Goal: Task Accomplishment & Management: Manage account settings

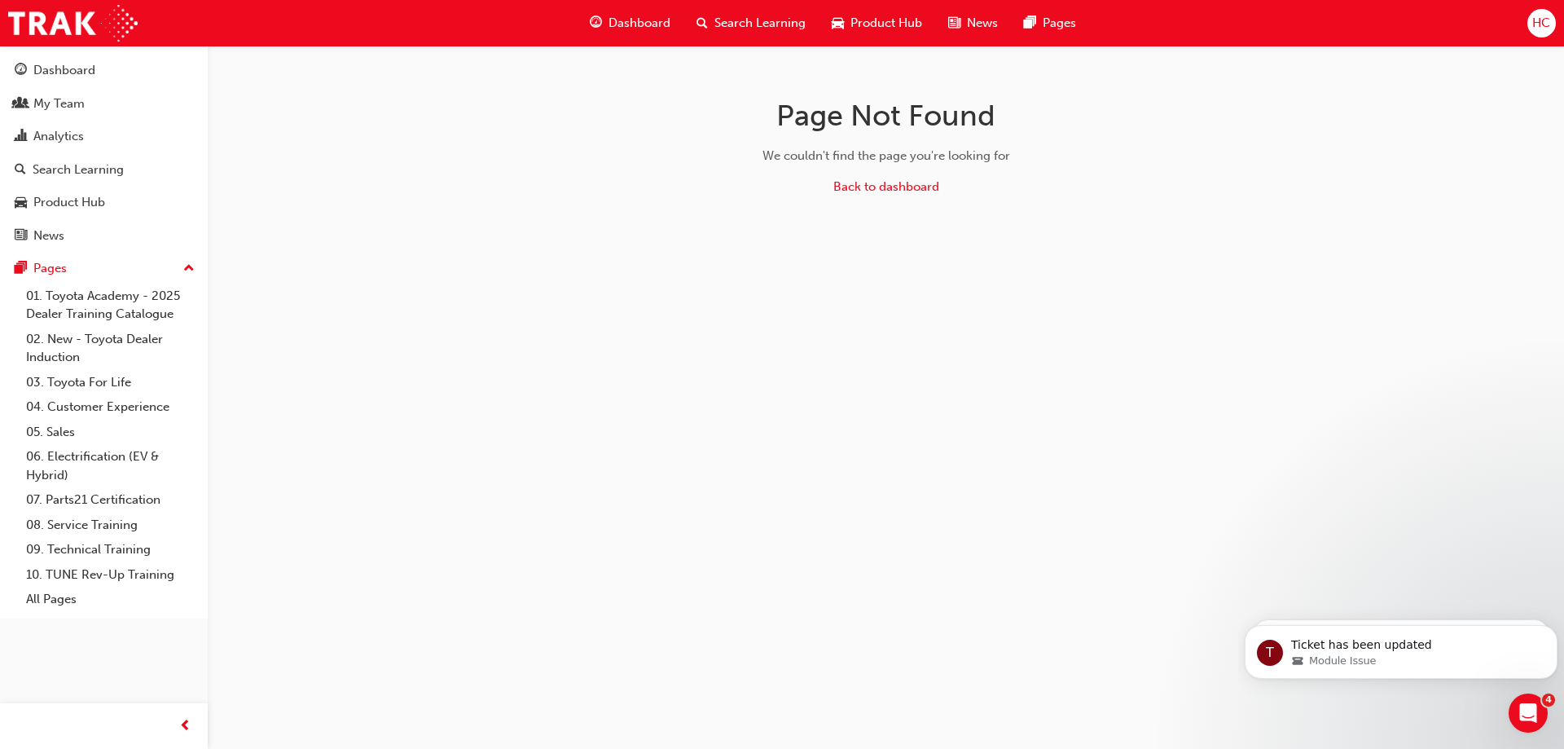
click at [730, 22] on span "Search Learning" at bounding box center [759, 23] width 91 height 19
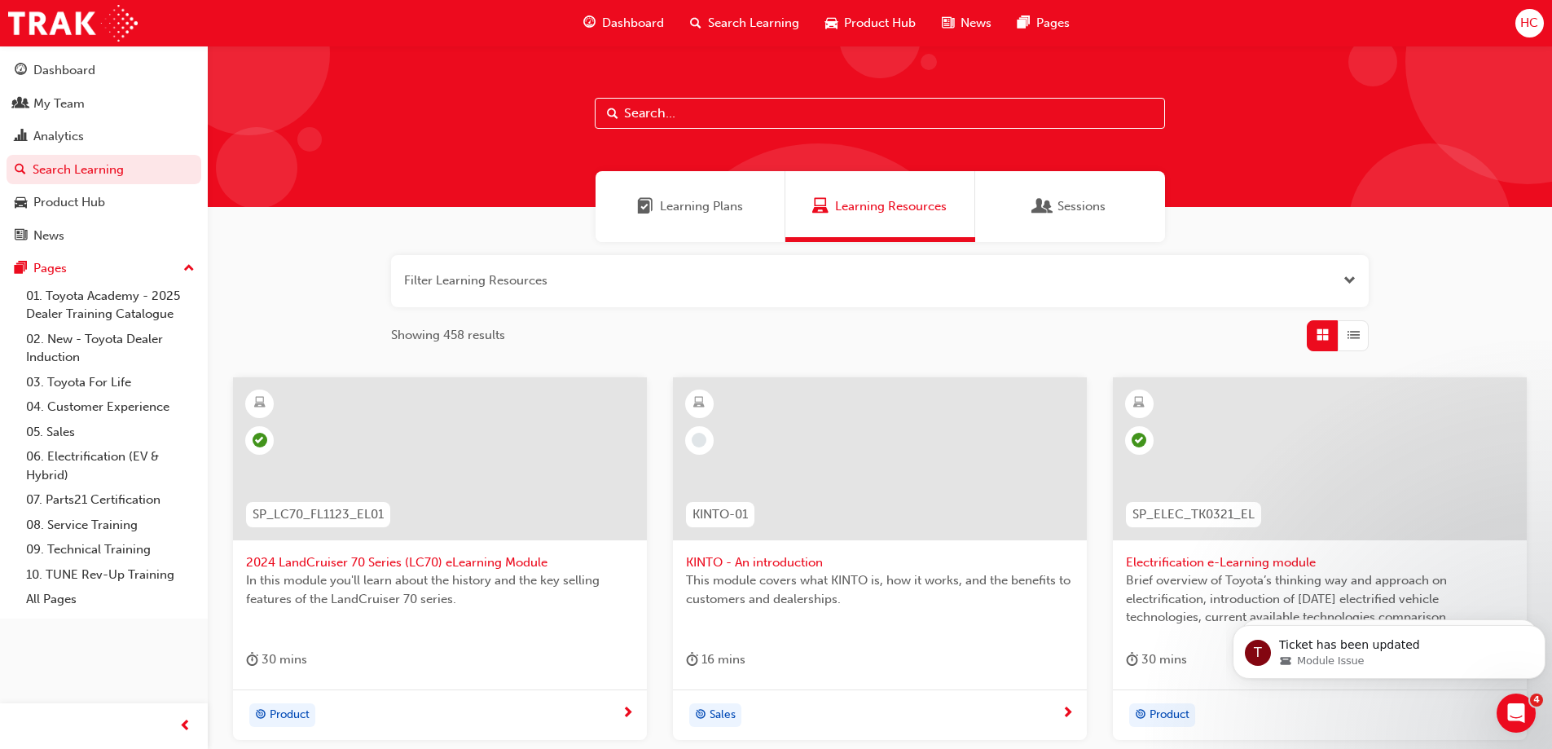
click at [684, 106] on input "text" at bounding box center [880, 113] width 570 height 31
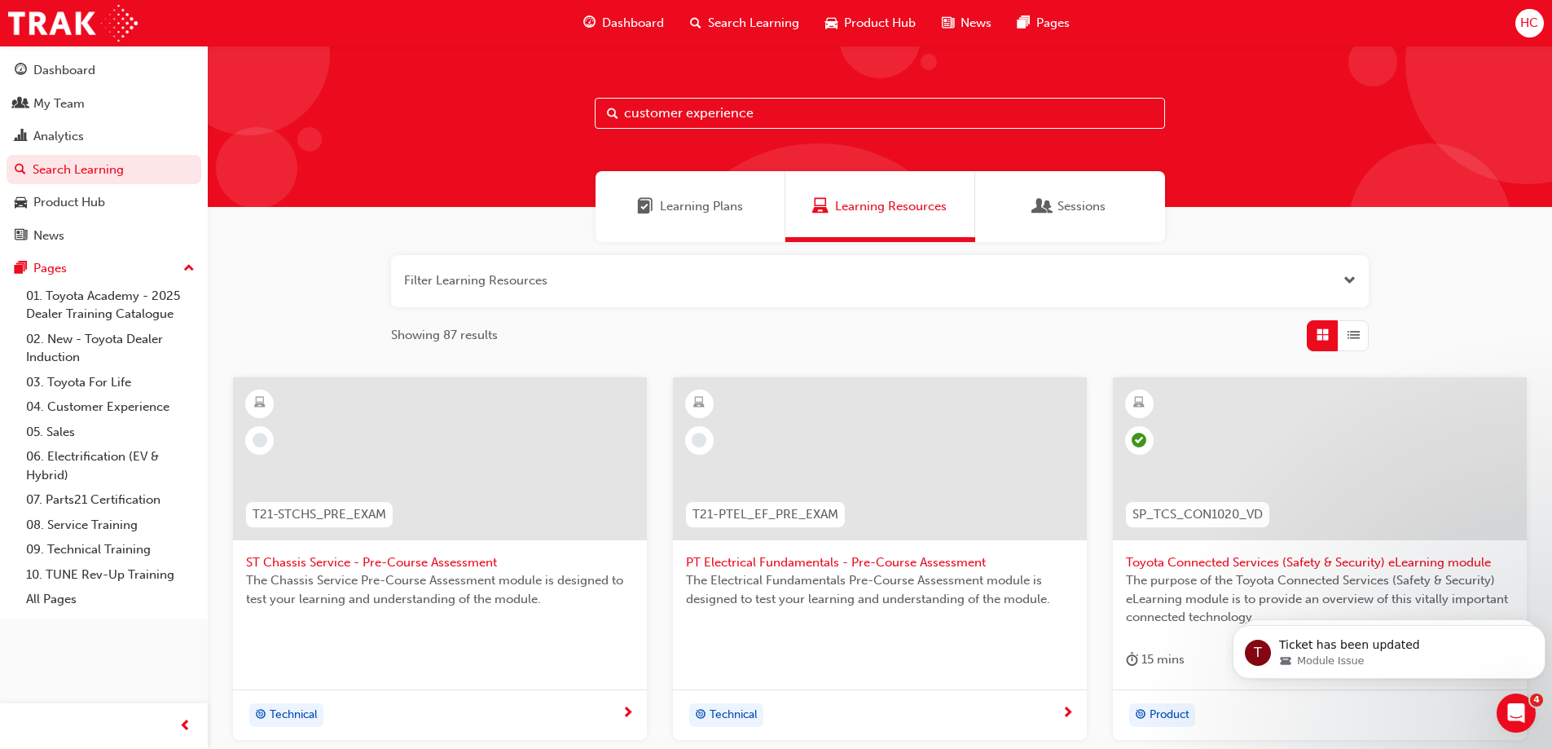
type input "customer experience"
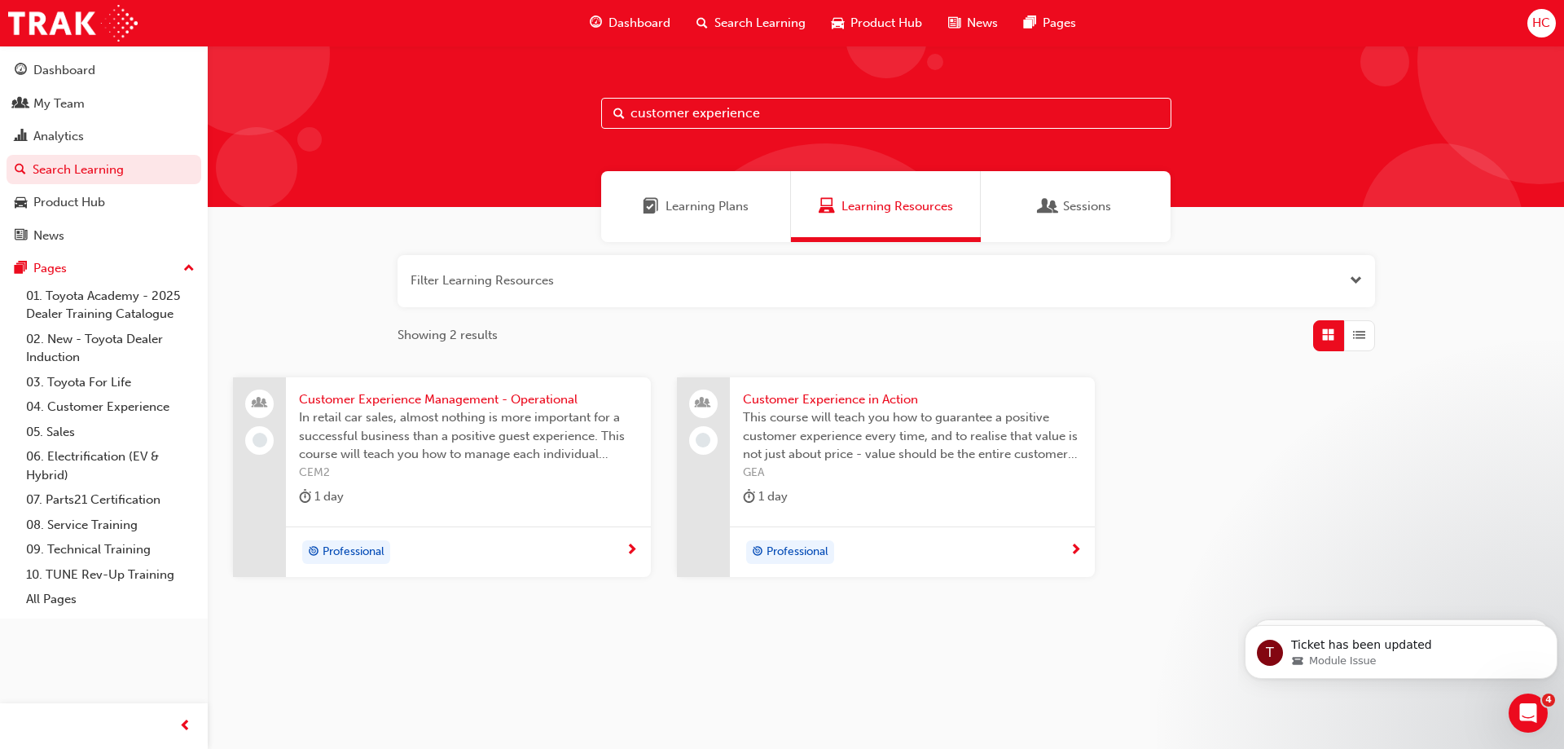
click at [847, 394] on span "Customer Experience in Action" at bounding box center [912, 399] width 339 height 19
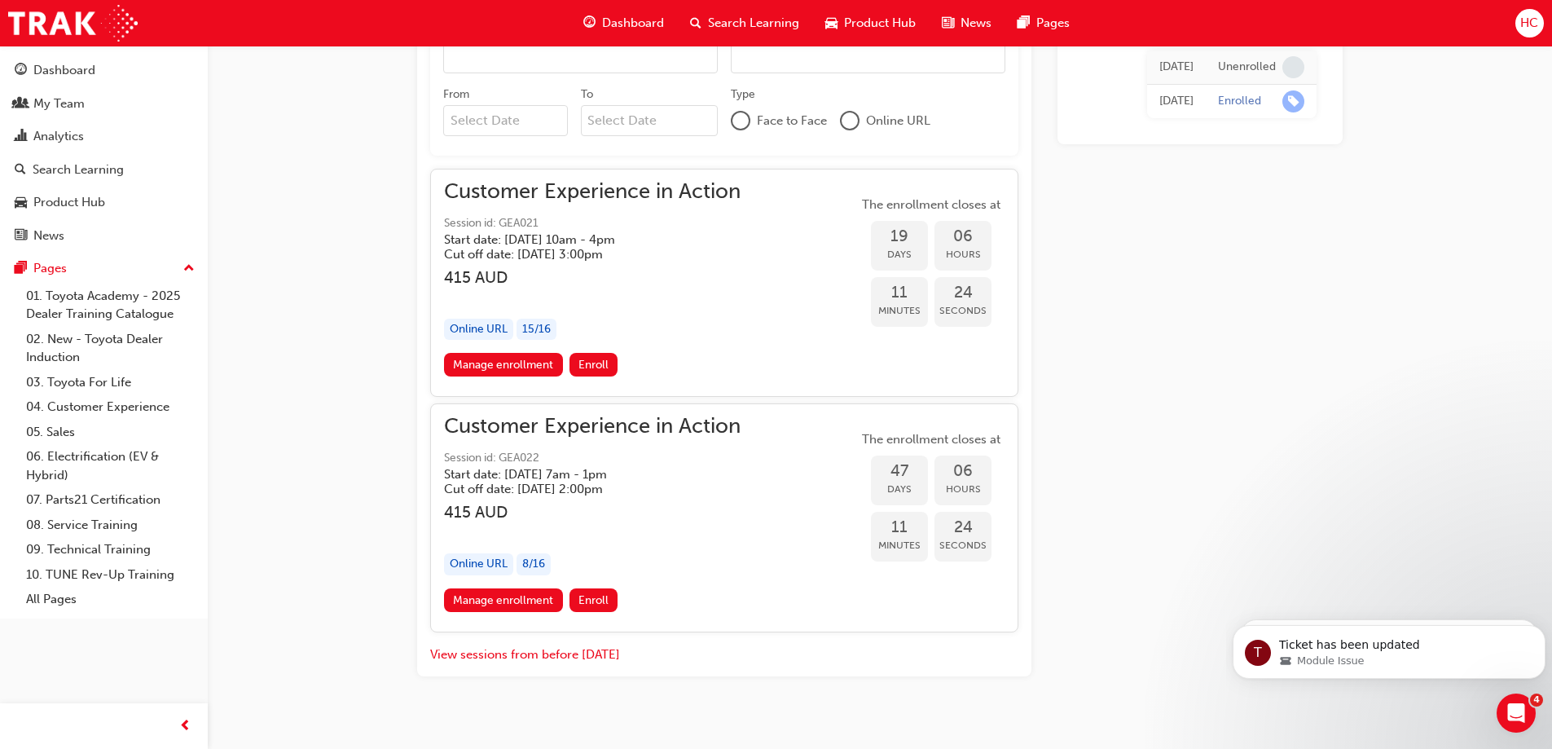
scroll to position [1128, 0]
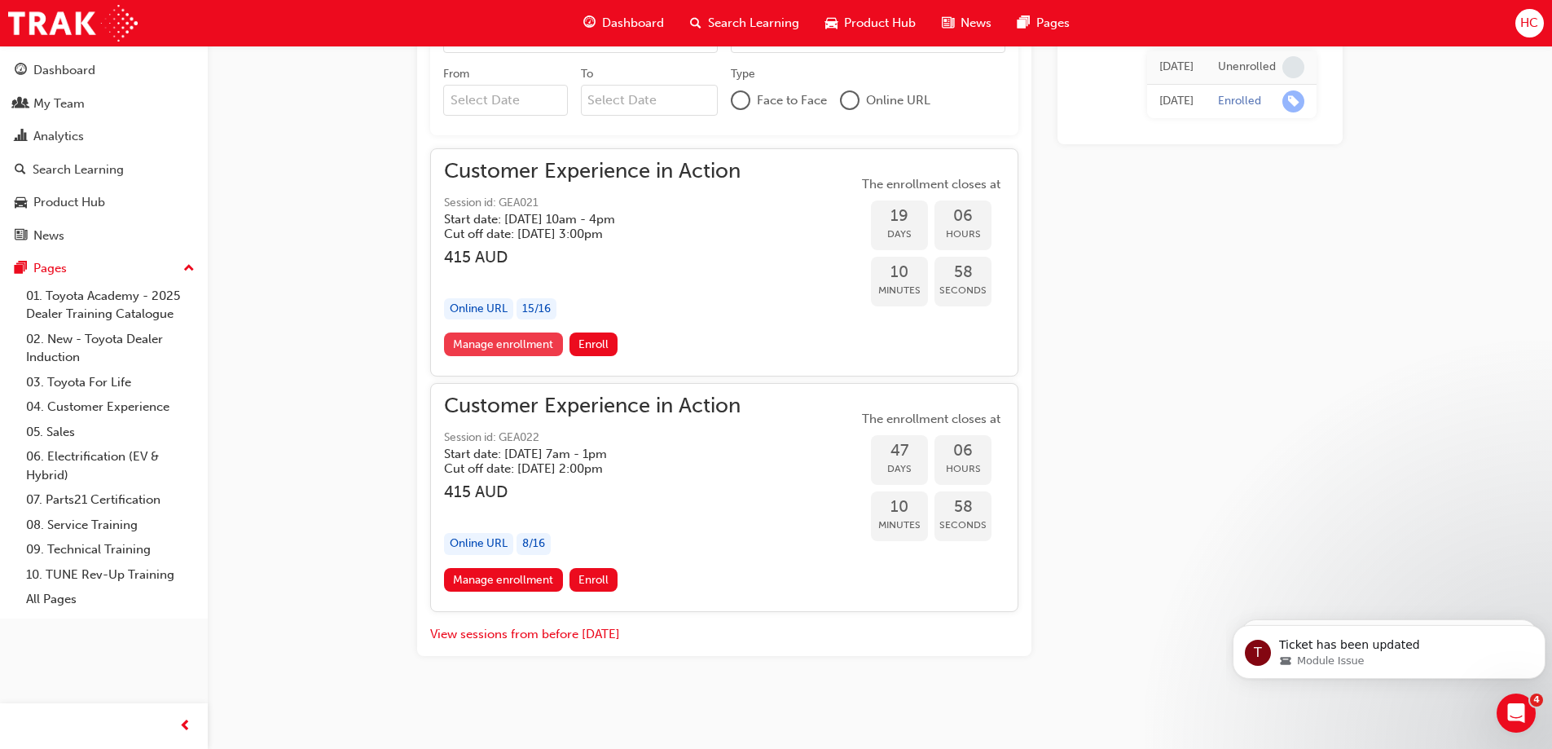
click at [514, 350] on link "Manage enrollment" at bounding box center [503, 344] width 119 height 24
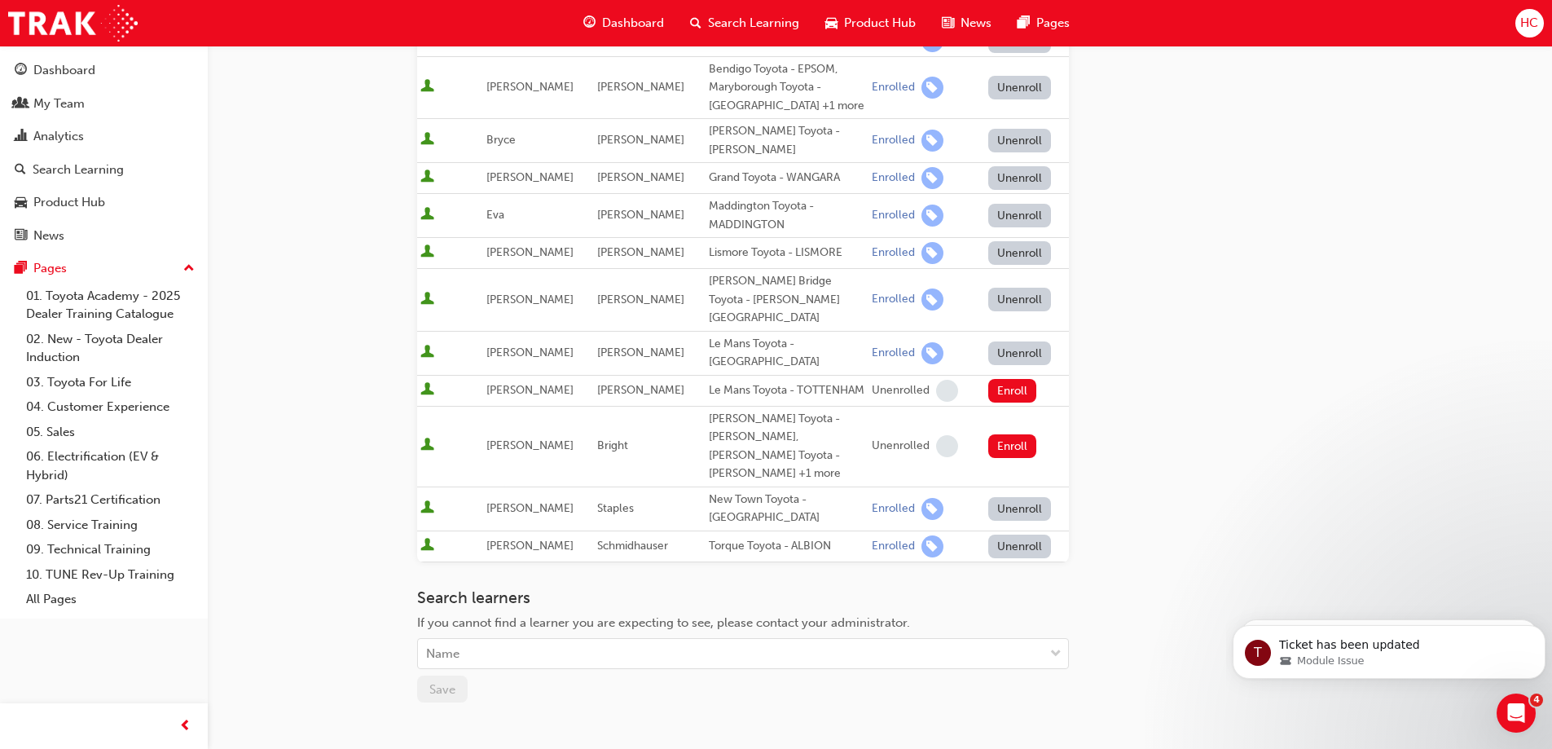
scroll to position [689, 0]
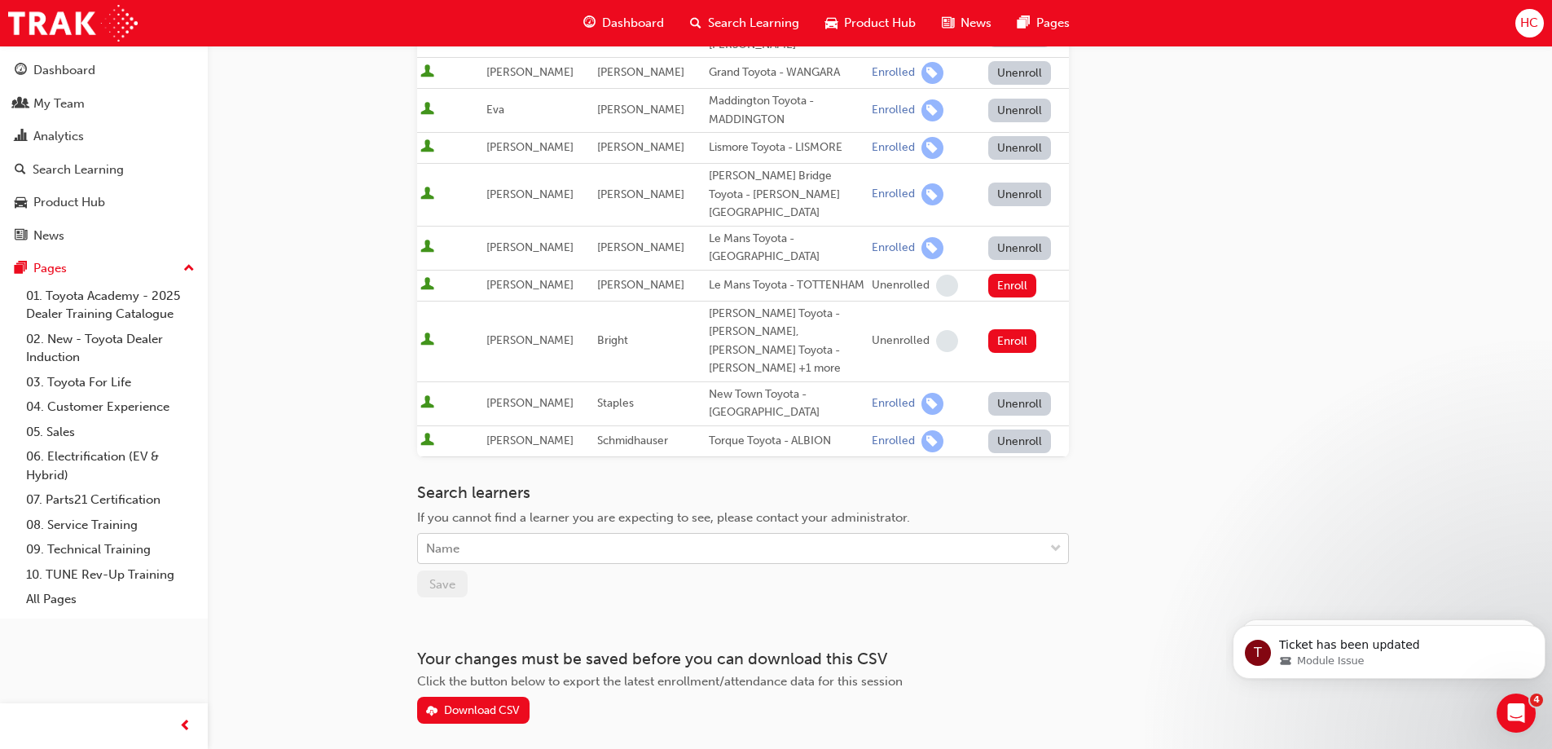
click at [453, 539] on div "Name" at bounding box center [442, 548] width 33 height 19
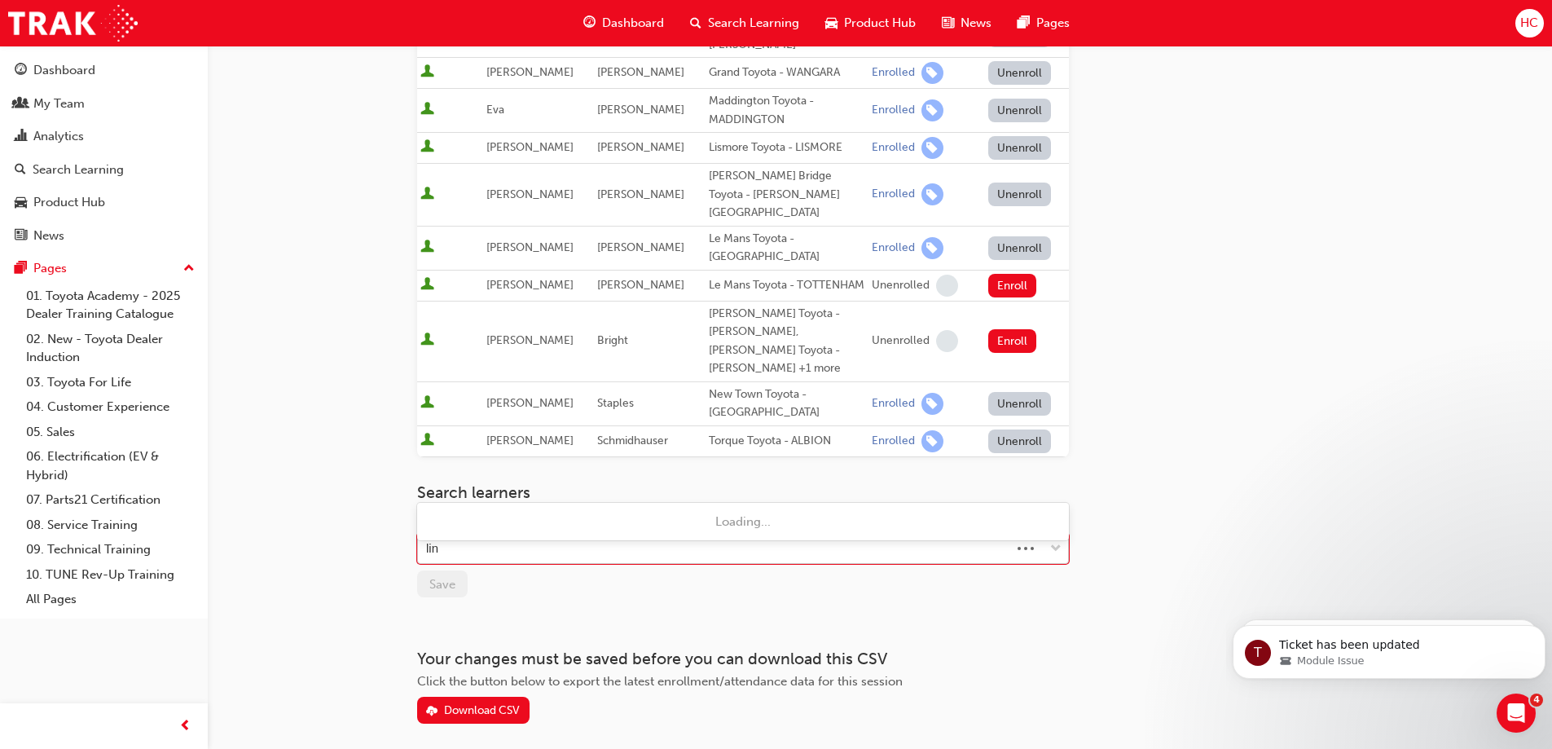
type input "ling"
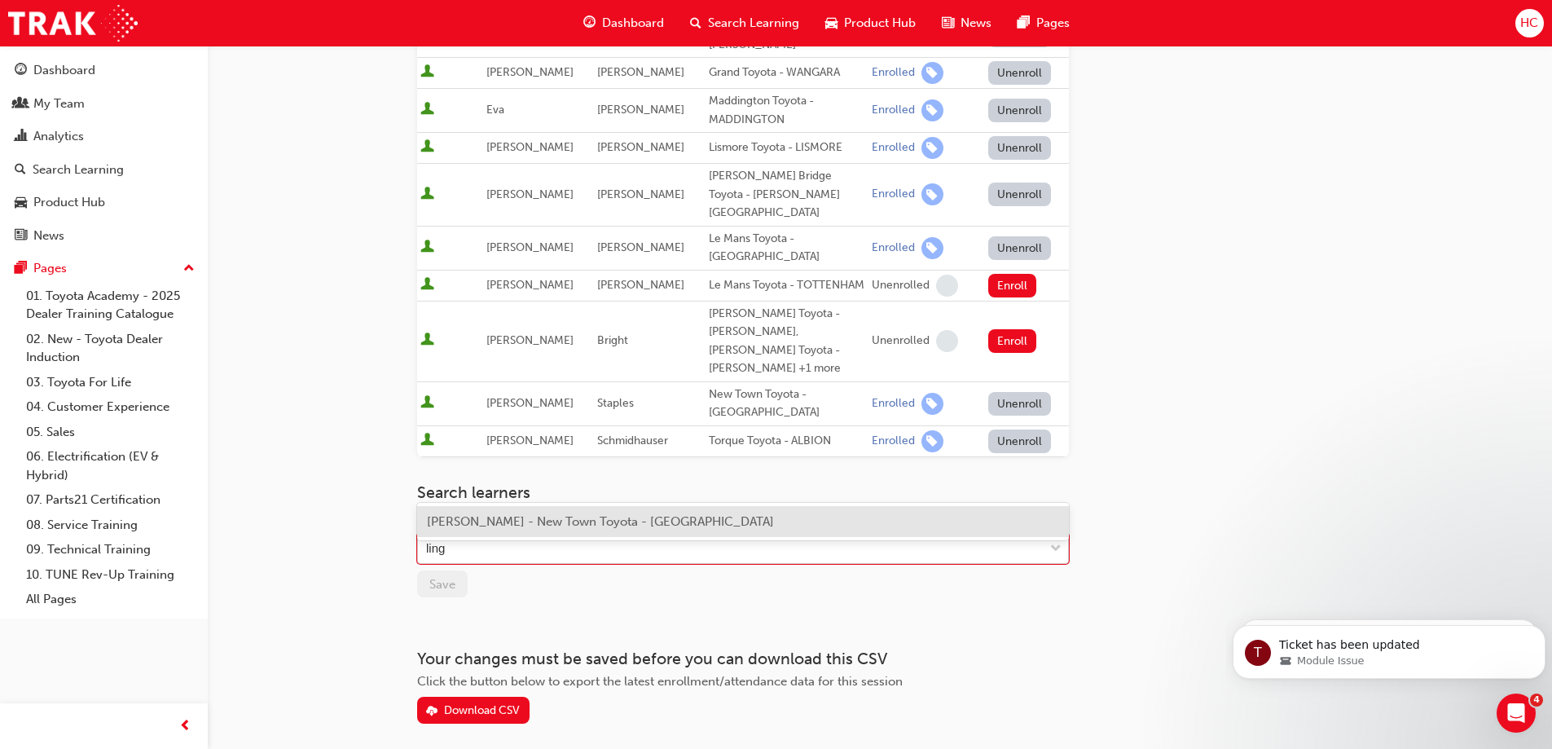
click at [482, 520] on span "[PERSON_NAME] - New Town Toyota - [GEOGRAPHIC_DATA]" at bounding box center [600, 521] width 347 height 15
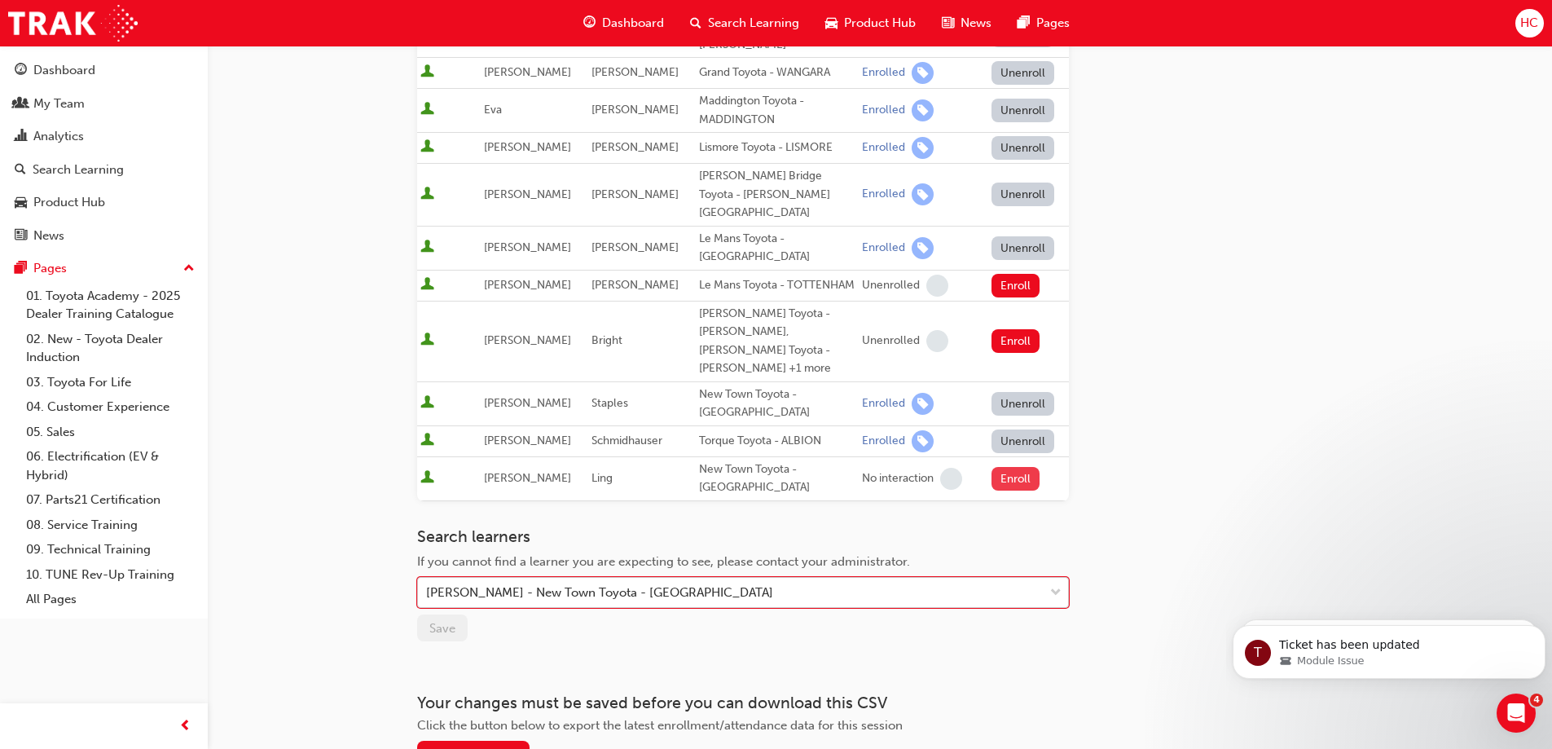
click at [1007, 467] on button "Enroll" at bounding box center [1015, 479] width 49 height 24
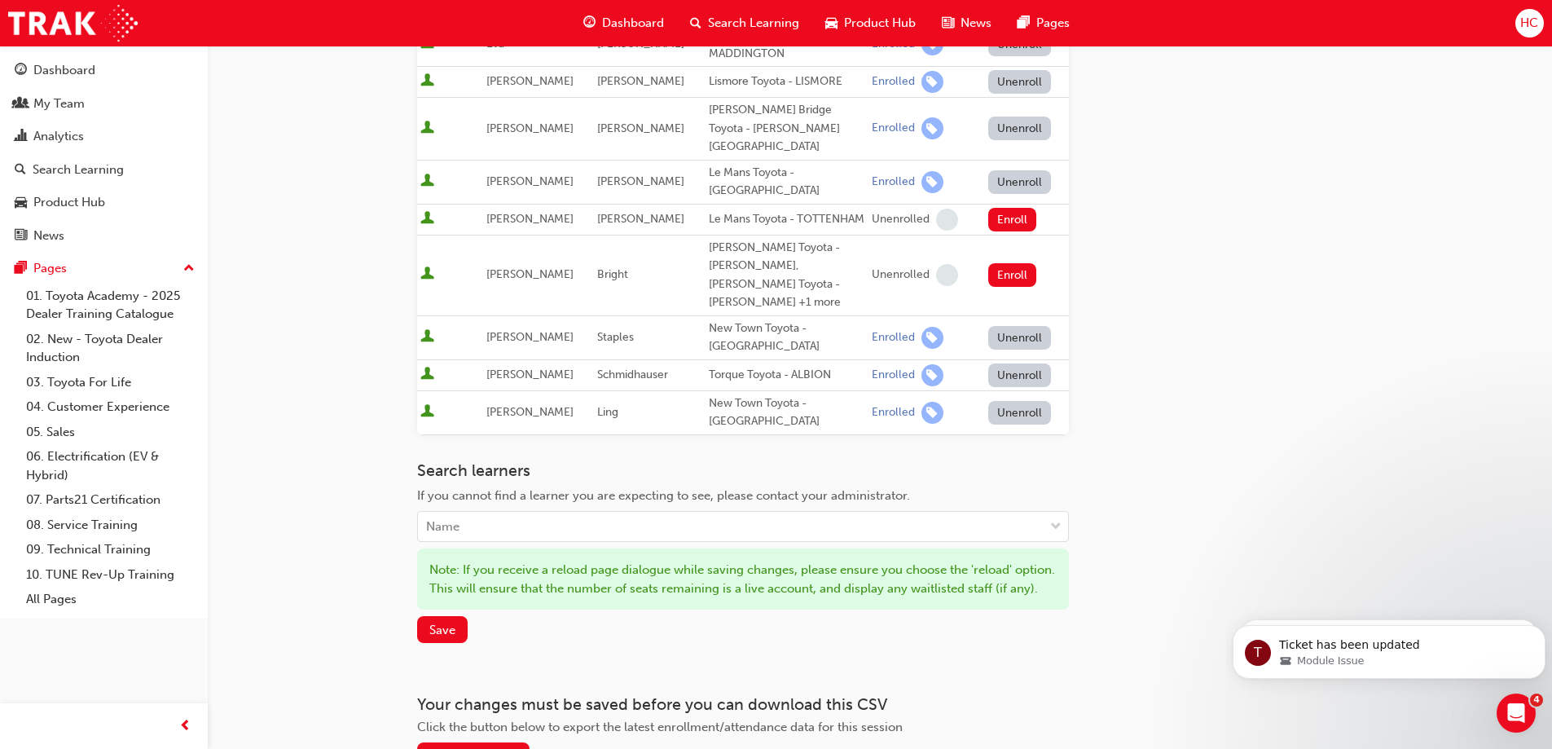
scroll to position [819, 0]
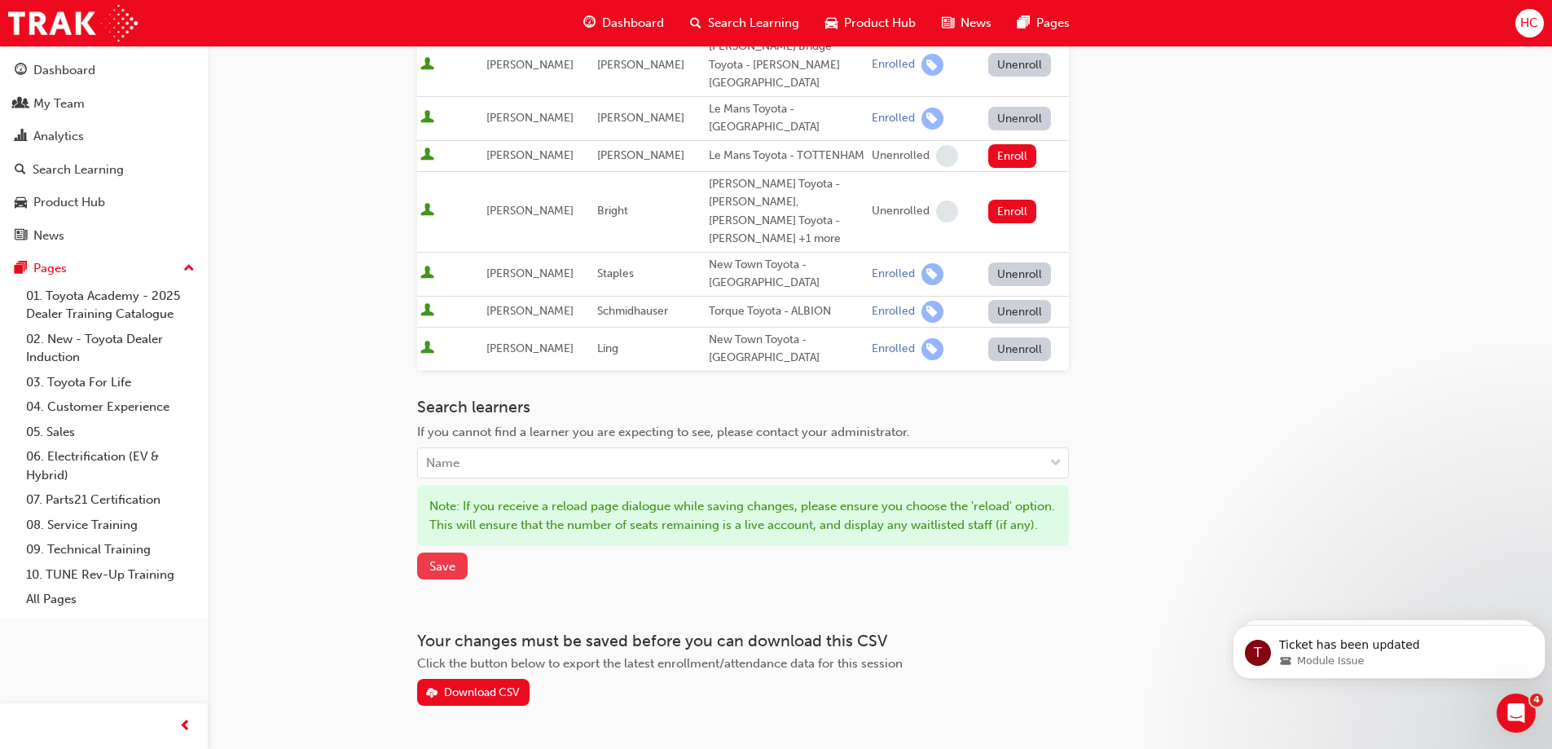
click at [430, 552] on button "Save" at bounding box center [442, 565] width 51 height 27
click at [446, 560] on span "Save" at bounding box center [442, 567] width 26 height 15
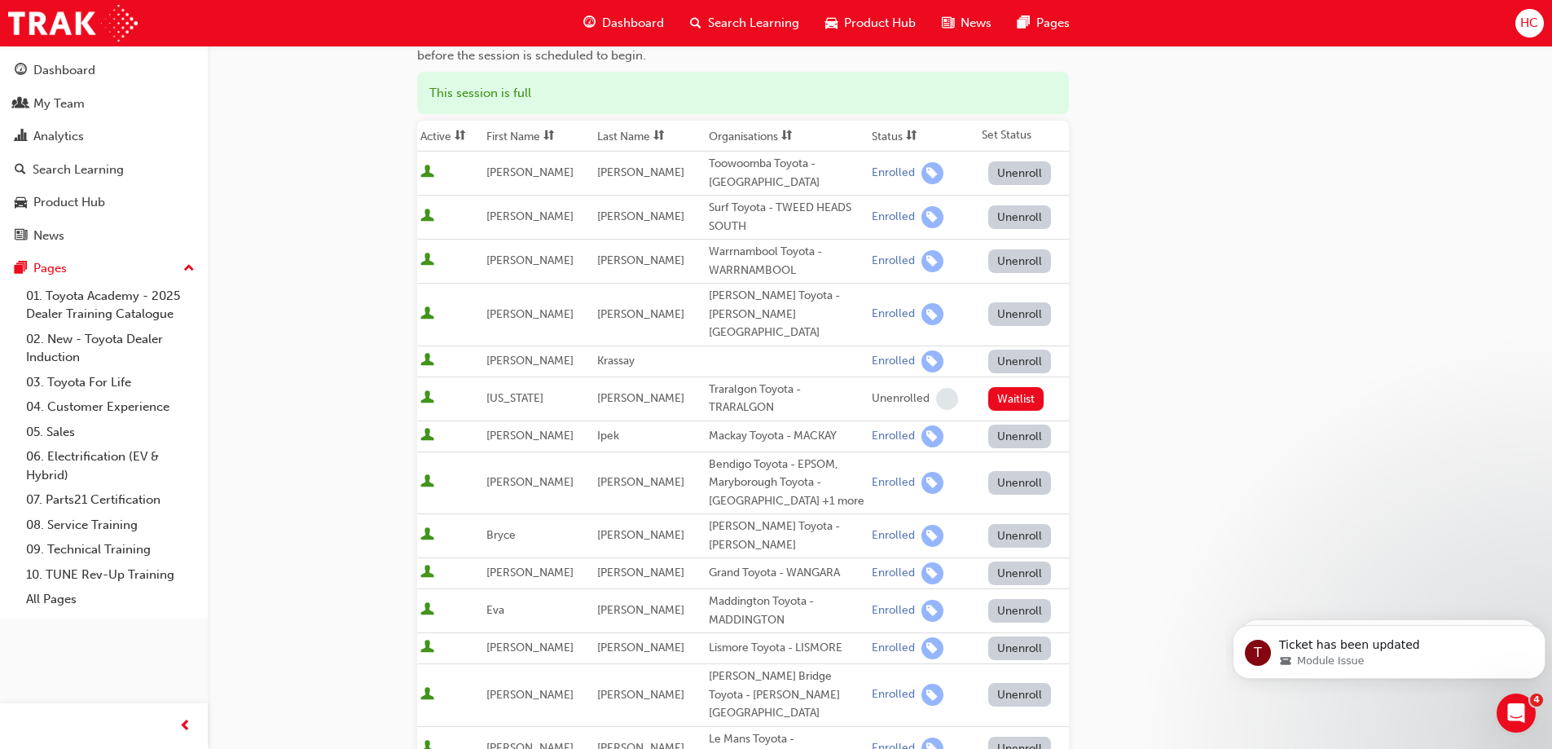
scroll to position [0, 0]
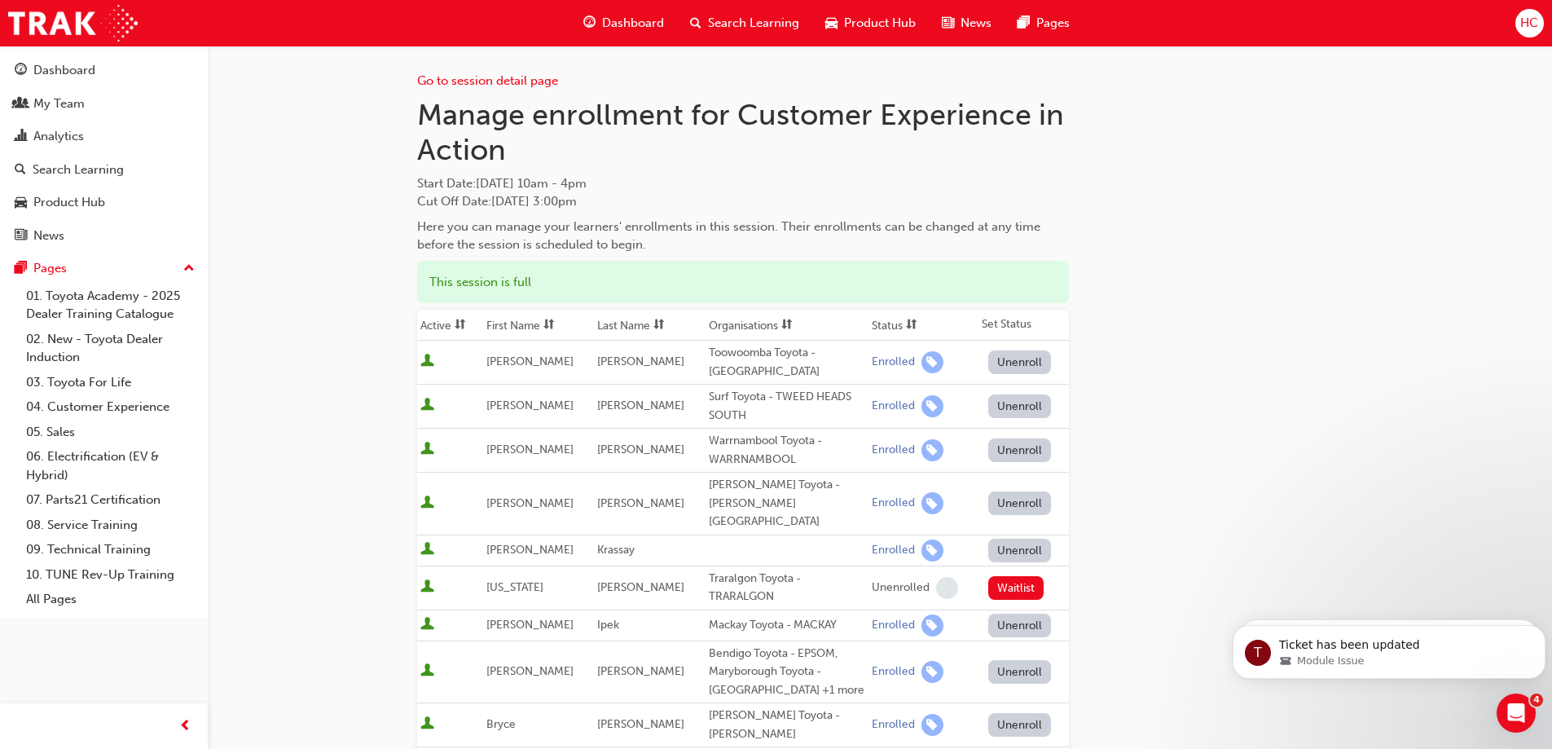
click at [720, 20] on span "Search Learning" at bounding box center [753, 23] width 91 height 19
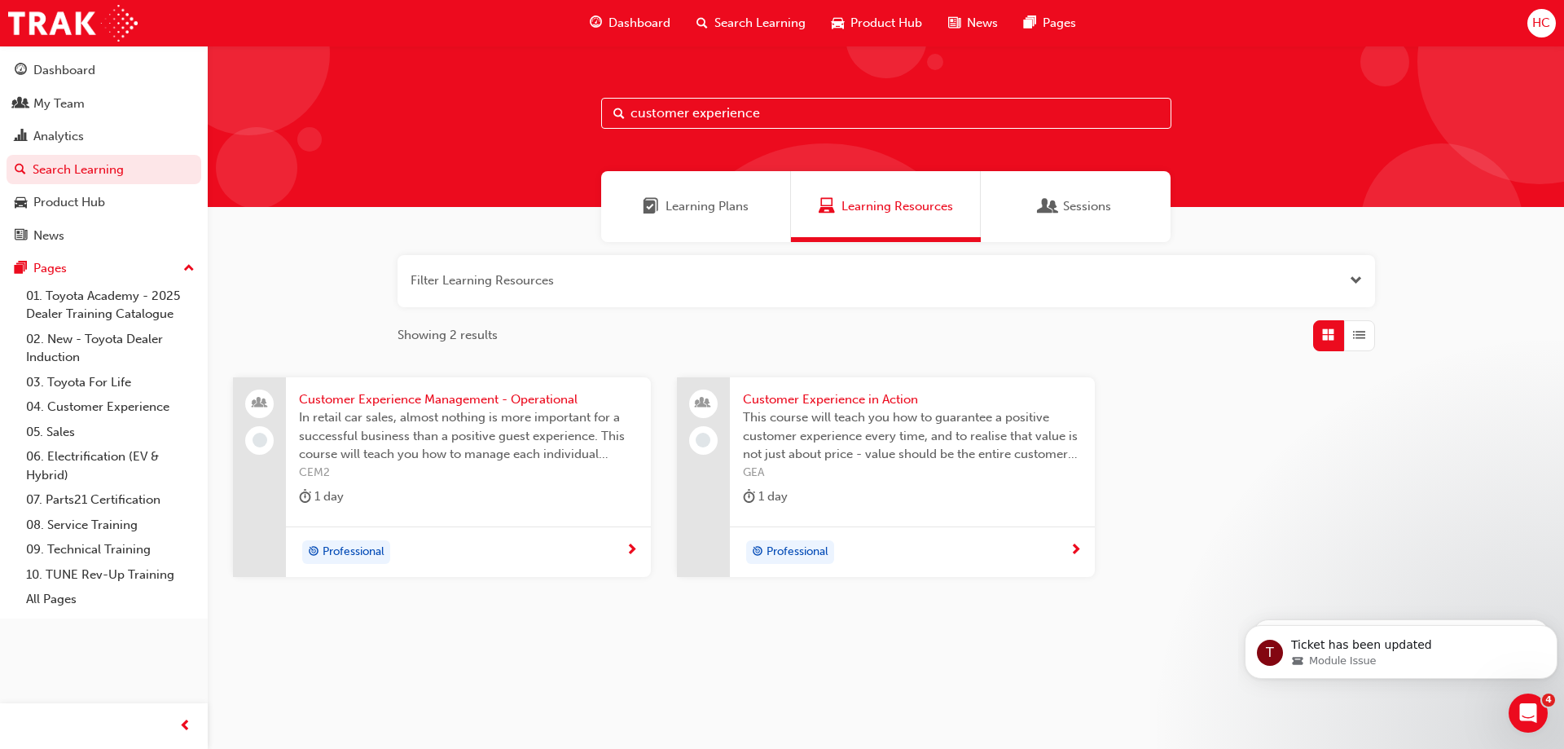
click at [706, 115] on input "customer experience" at bounding box center [886, 113] width 570 height 31
drag, startPoint x: 769, startPoint y: 111, endPoint x: 453, endPoint y: 51, distance: 321.6
click at [451, 131] on div "customer experience" at bounding box center [886, 126] width 1356 height 161
type input "time management"
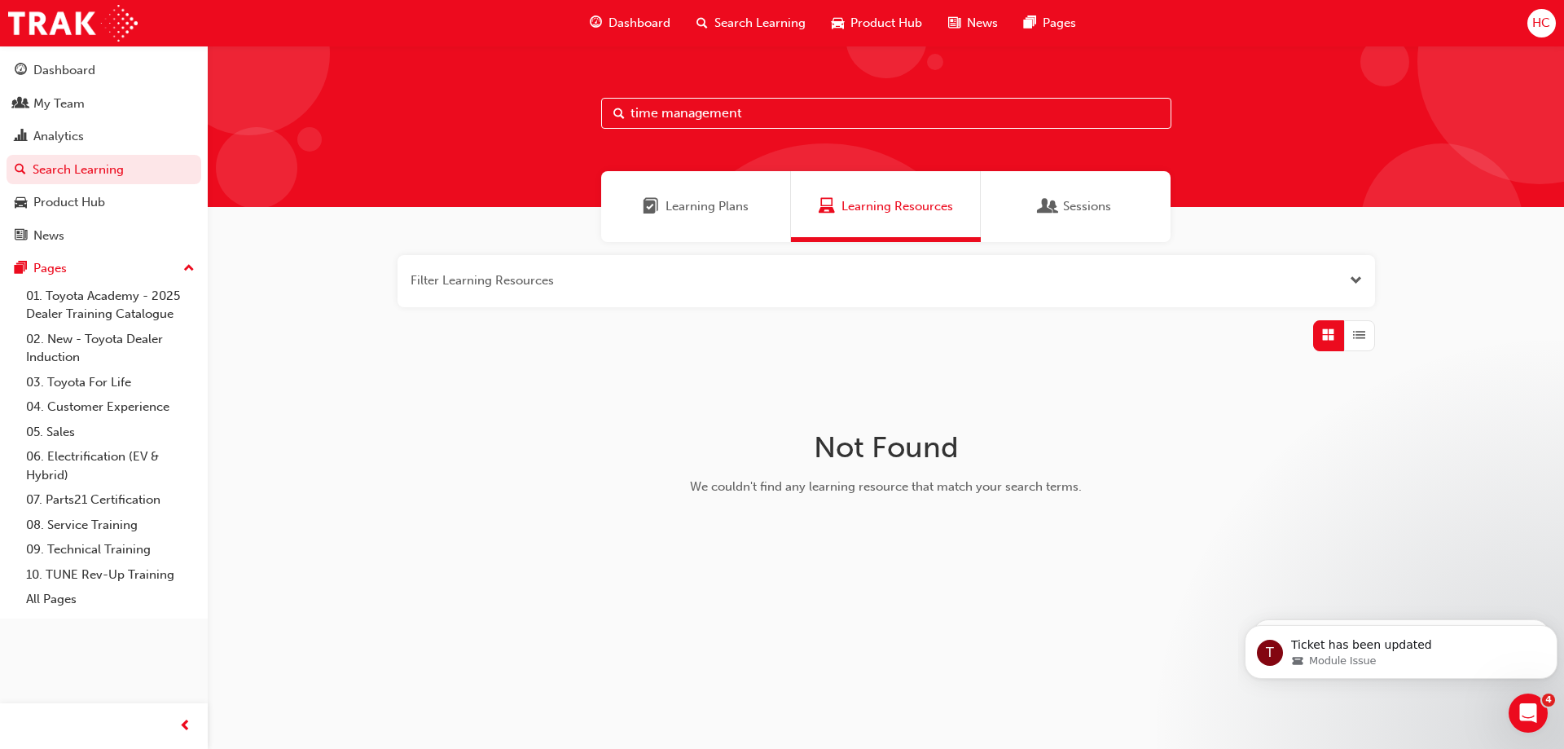
click at [1066, 205] on span "Sessions" at bounding box center [1087, 206] width 48 height 19
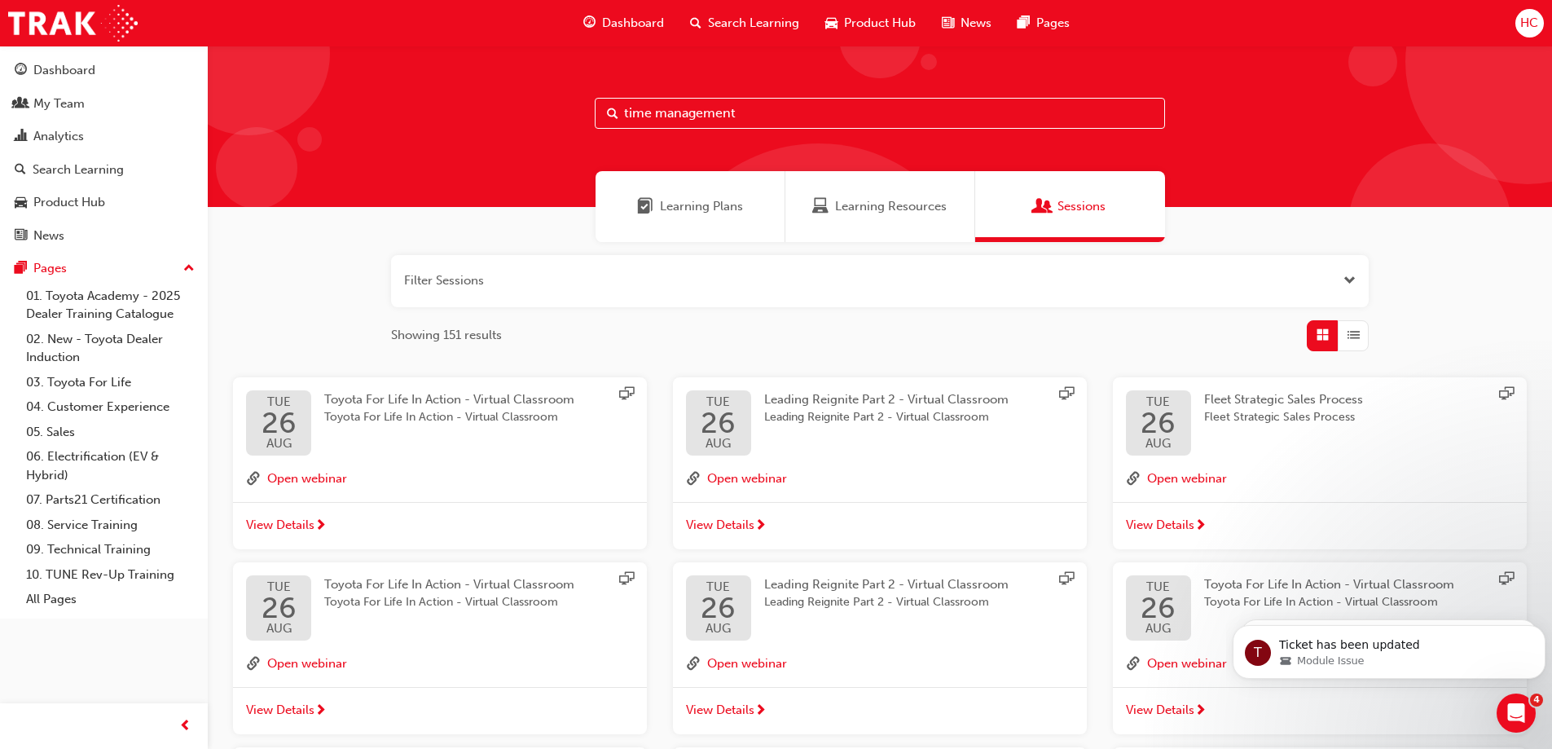
drag, startPoint x: 666, startPoint y: 205, endPoint x: 723, endPoint y: 193, distance: 57.5
click at [667, 205] on span "Learning Plans" at bounding box center [701, 206] width 83 height 19
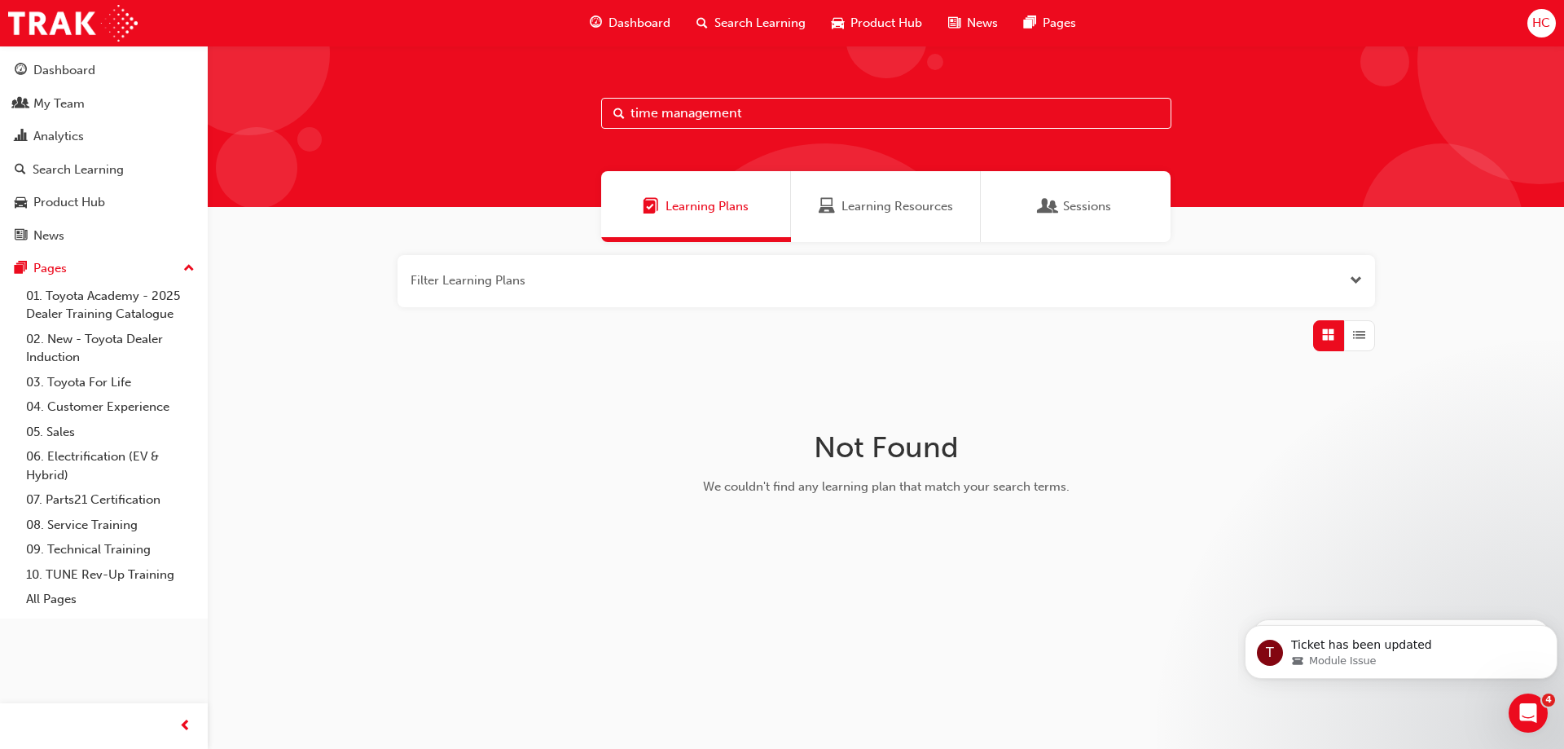
click at [1038, 208] on div "Sessions" at bounding box center [1076, 206] width 190 height 71
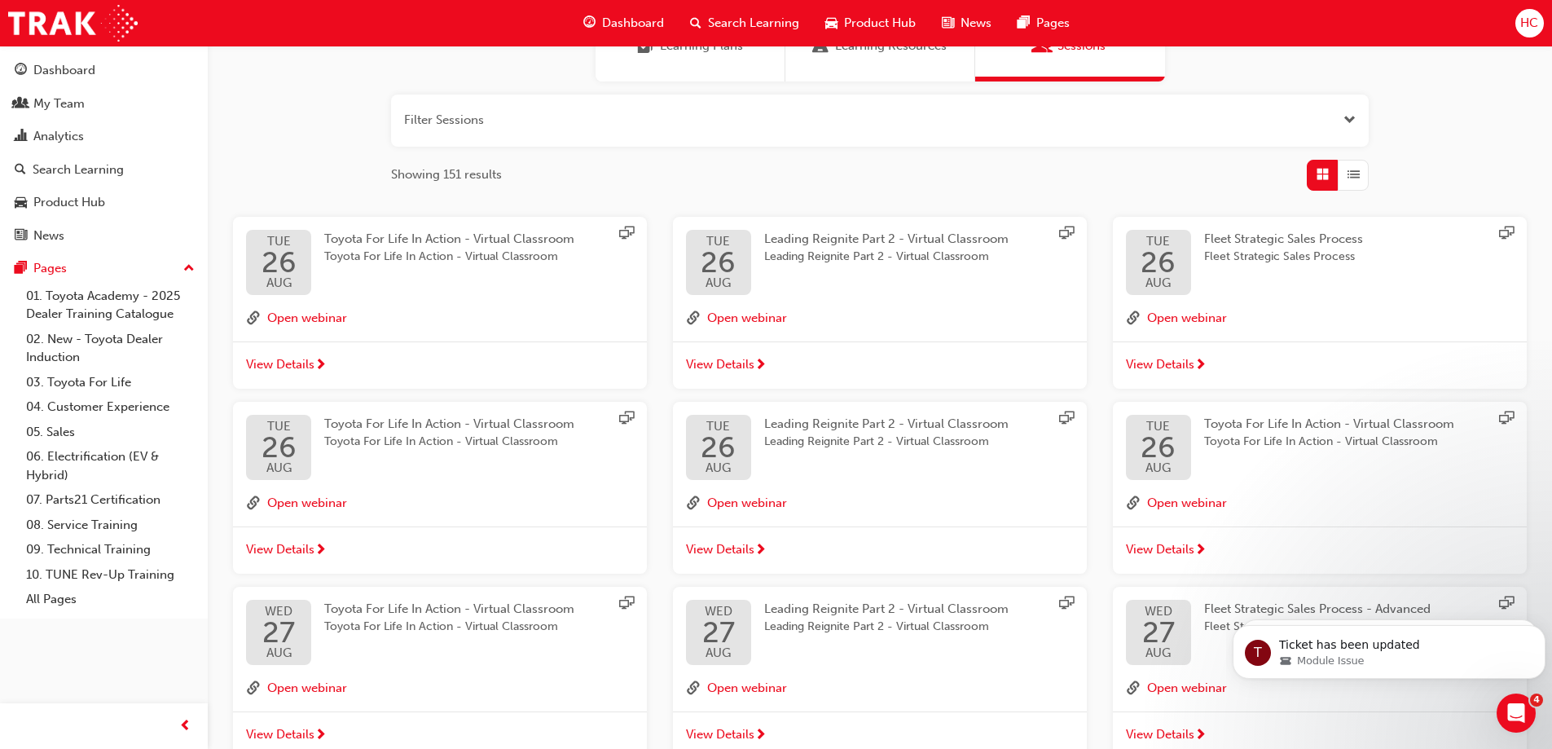
scroll to position [344, 0]
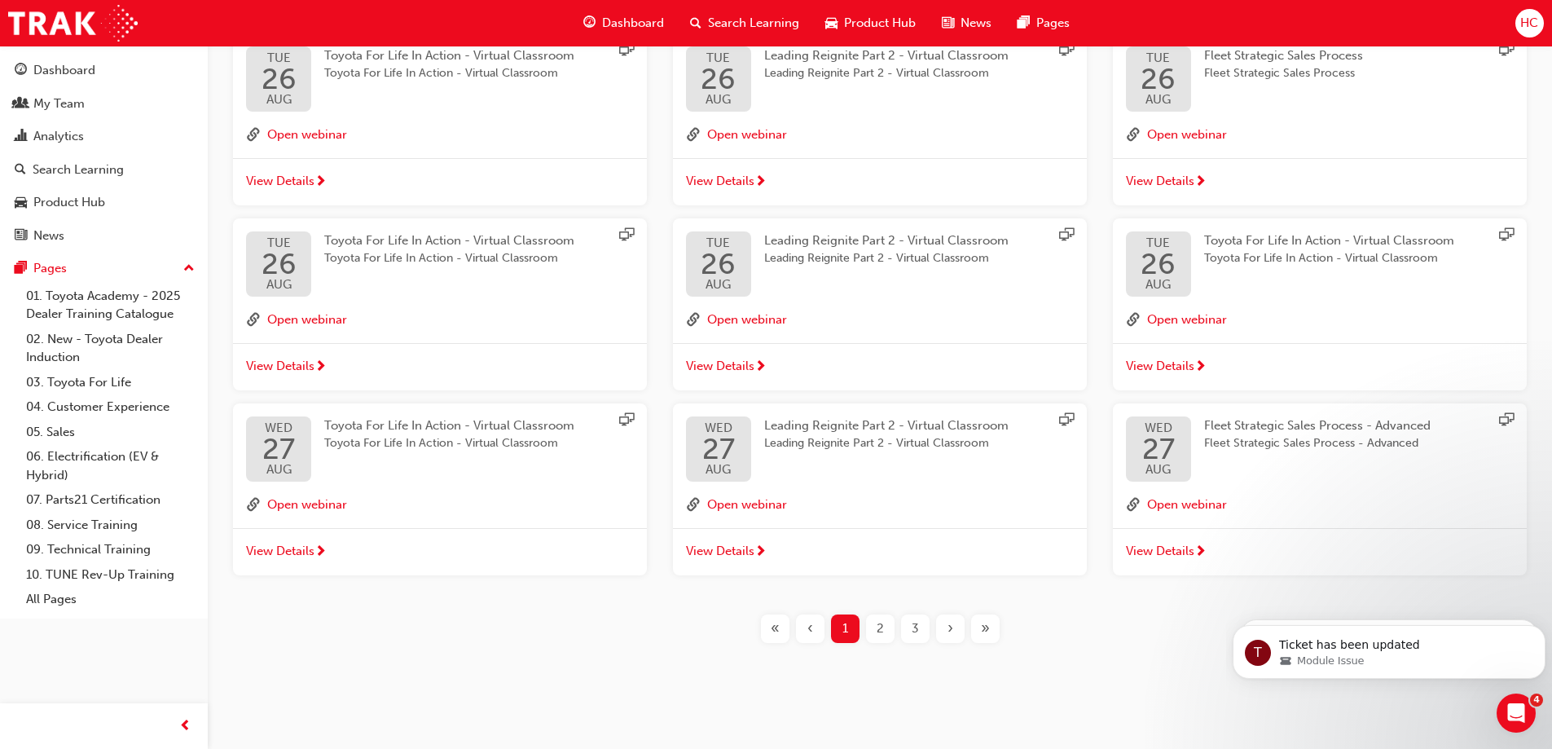
click at [873, 632] on div "2" at bounding box center [880, 628] width 29 height 29
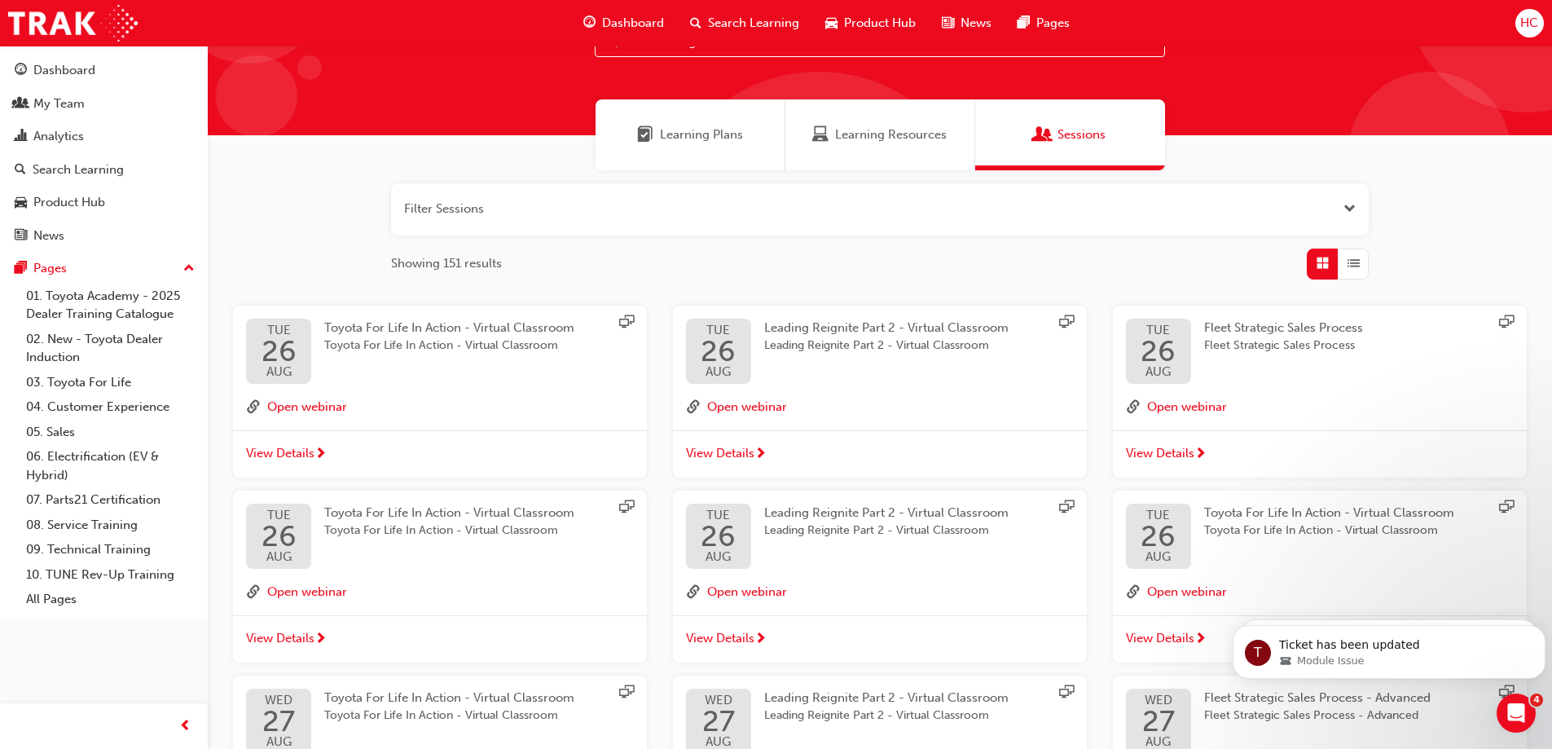
scroll to position [344, 0]
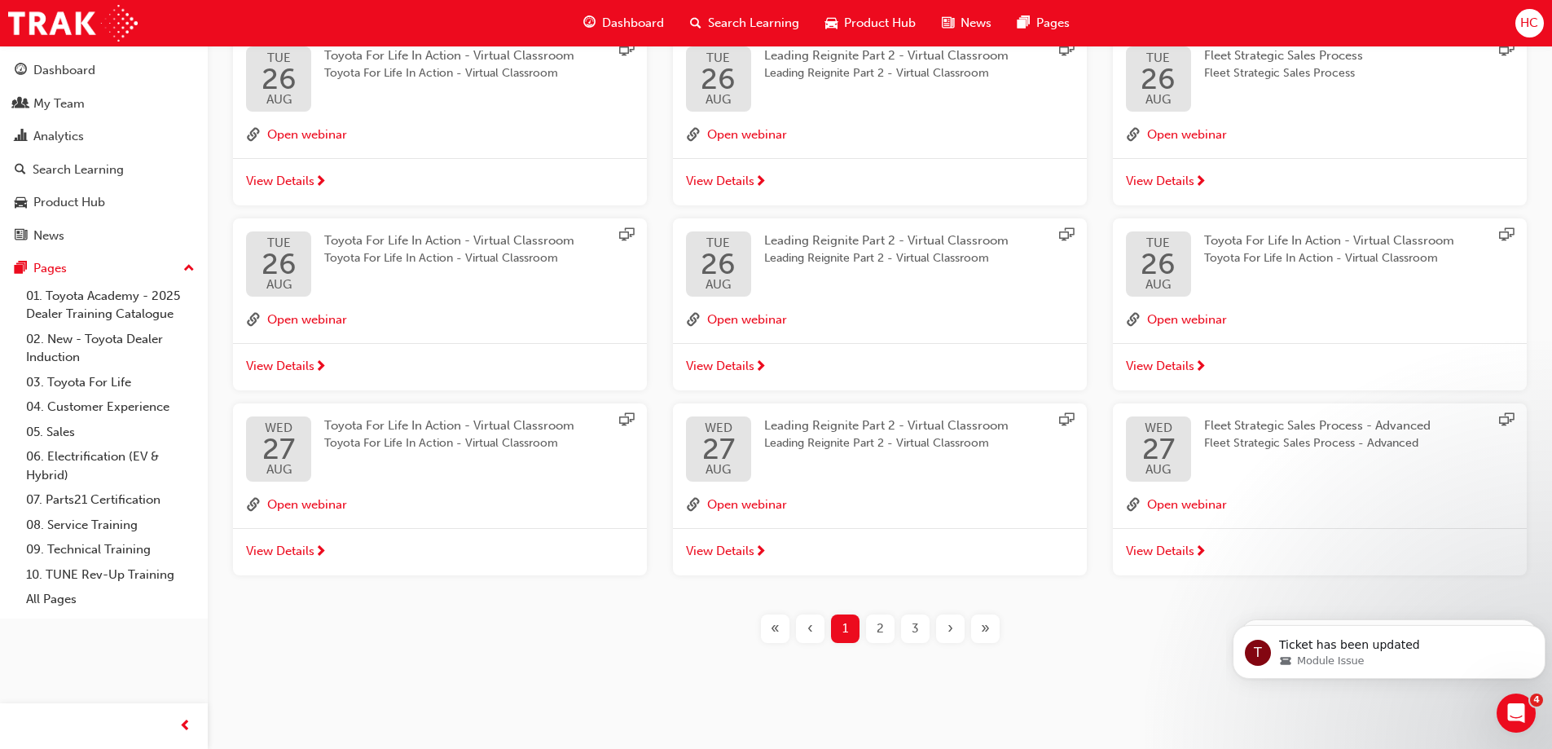
click at [871, 618] on div "2" at bounding box center [880, 628] width 29 height 29
click at [899, 631] on button "3" at bounding box center [915, 628] width 35 height 29
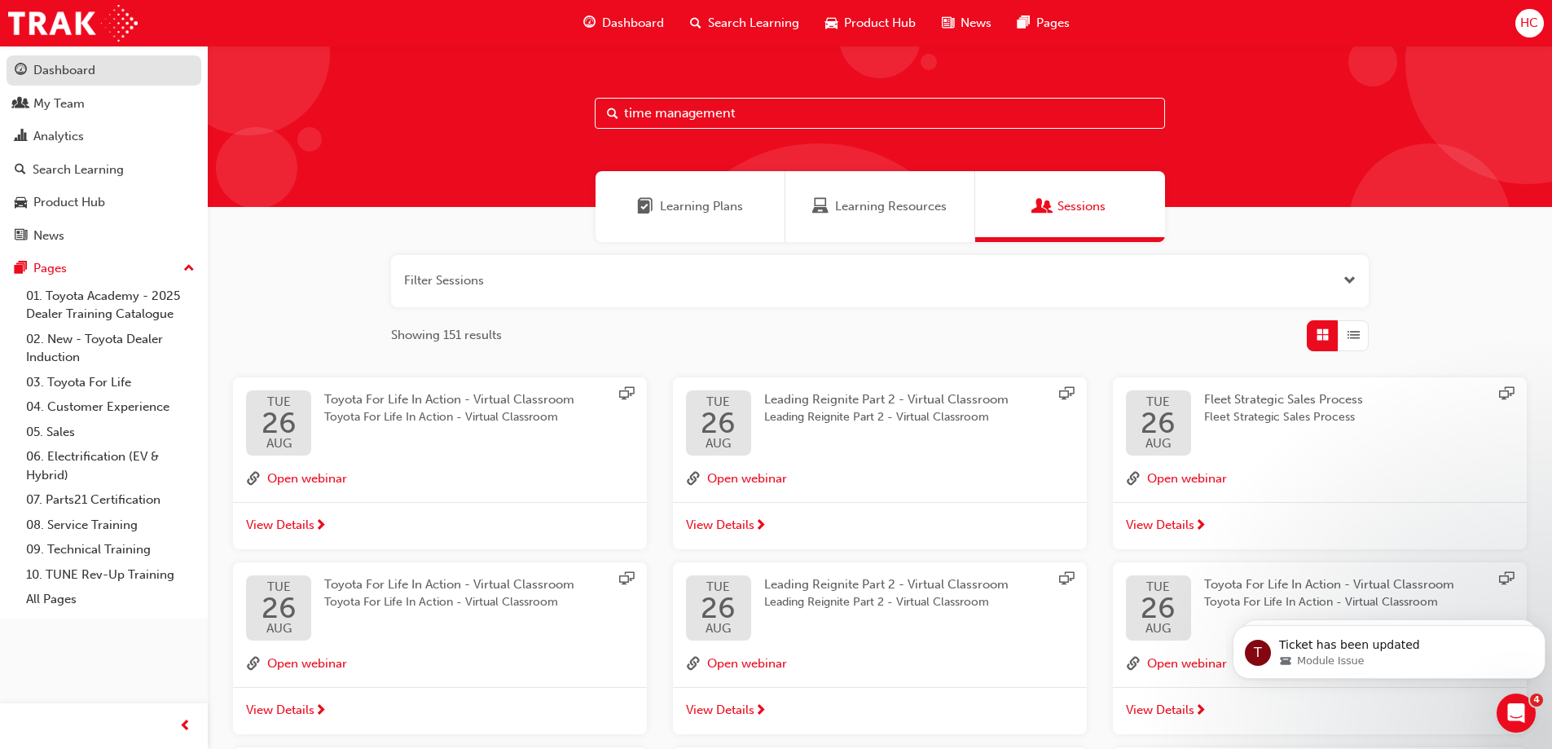
click at [61, 78] on div "Dashboard" at bounding box center [64, 70] width 62 height 19
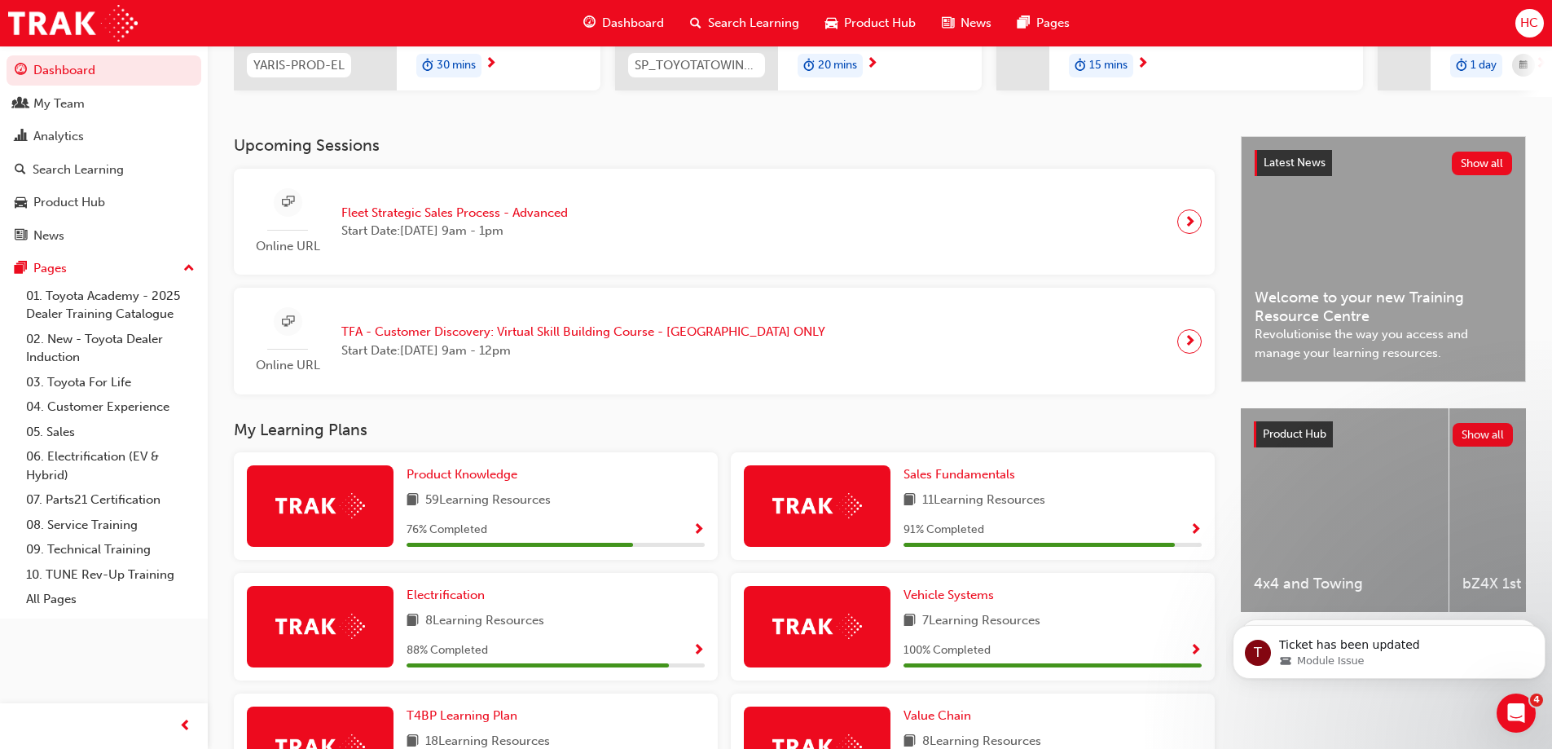
scroll to position [407, 0]
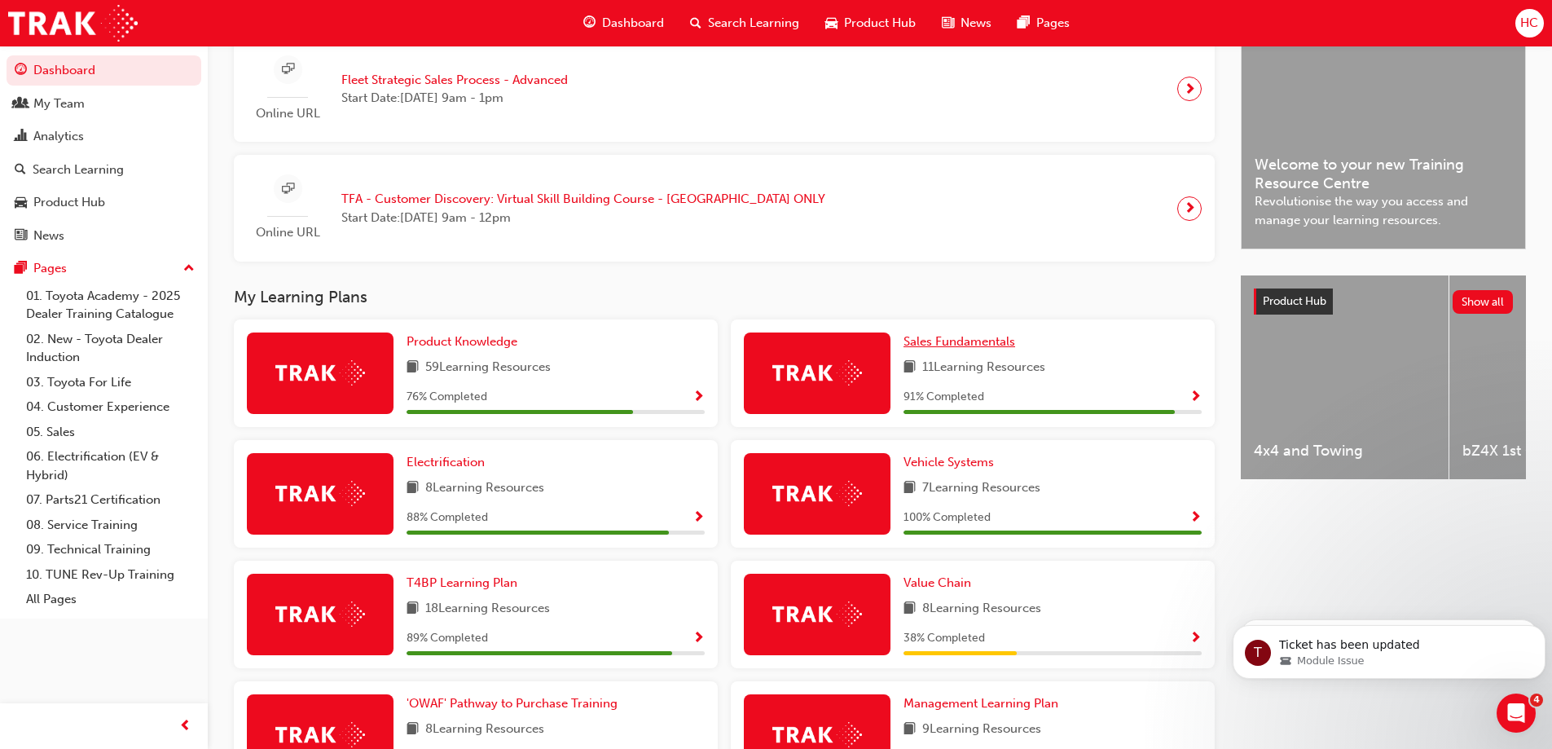
click at [973, 348] on span "Sales Fundamentals" at bounding box center [959, 341] width 112 height 15
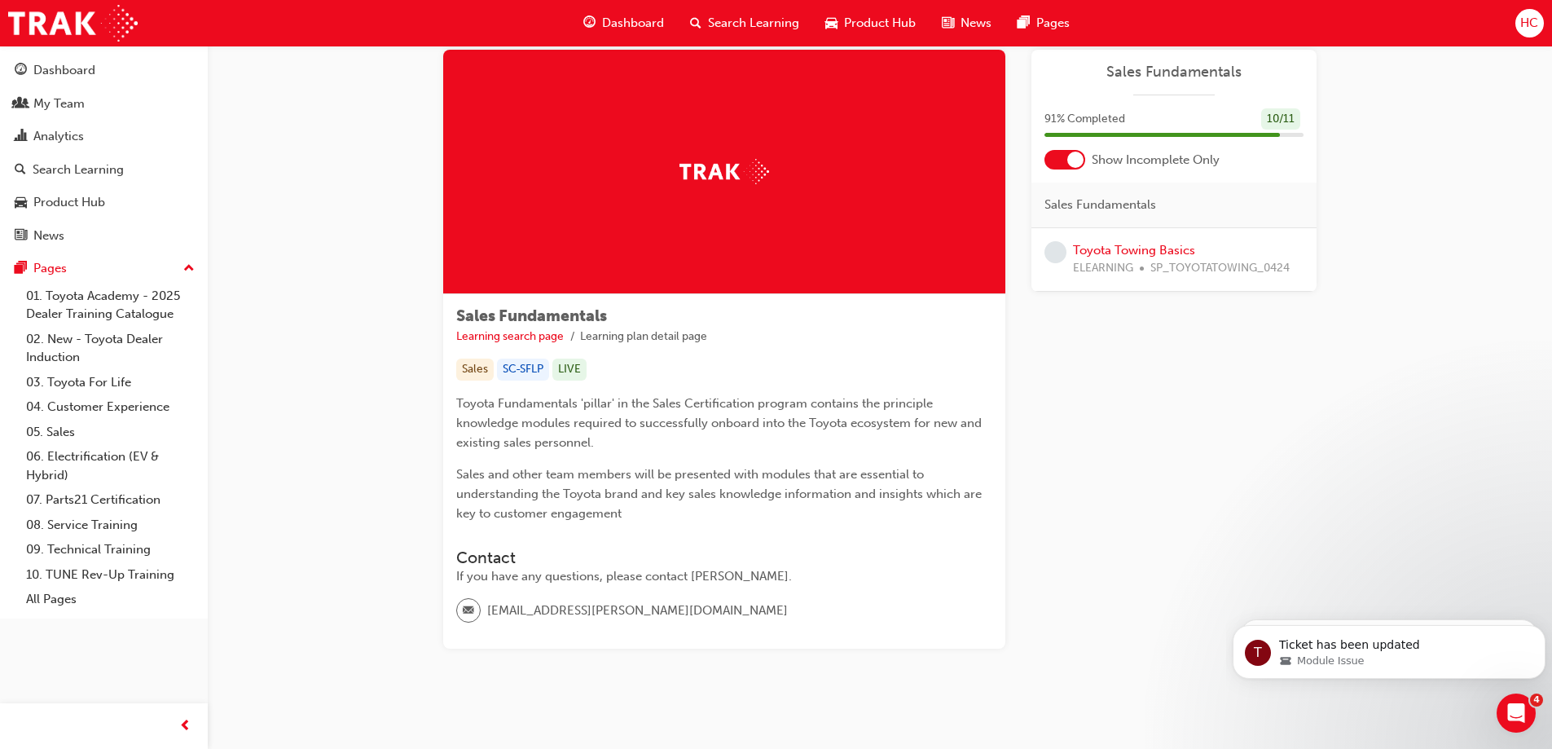
scroll to position [54, 0]
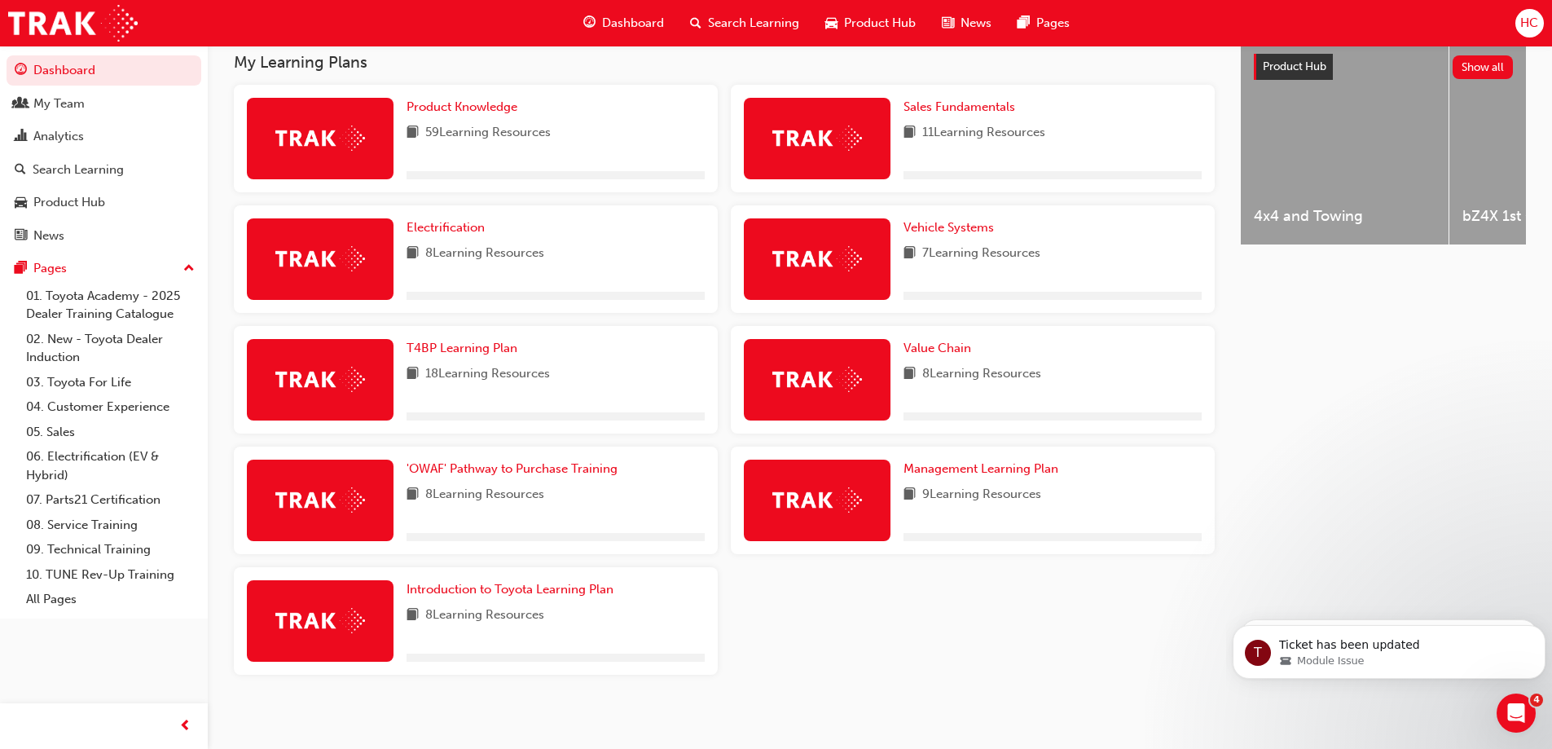
scroll to position [654, 0]
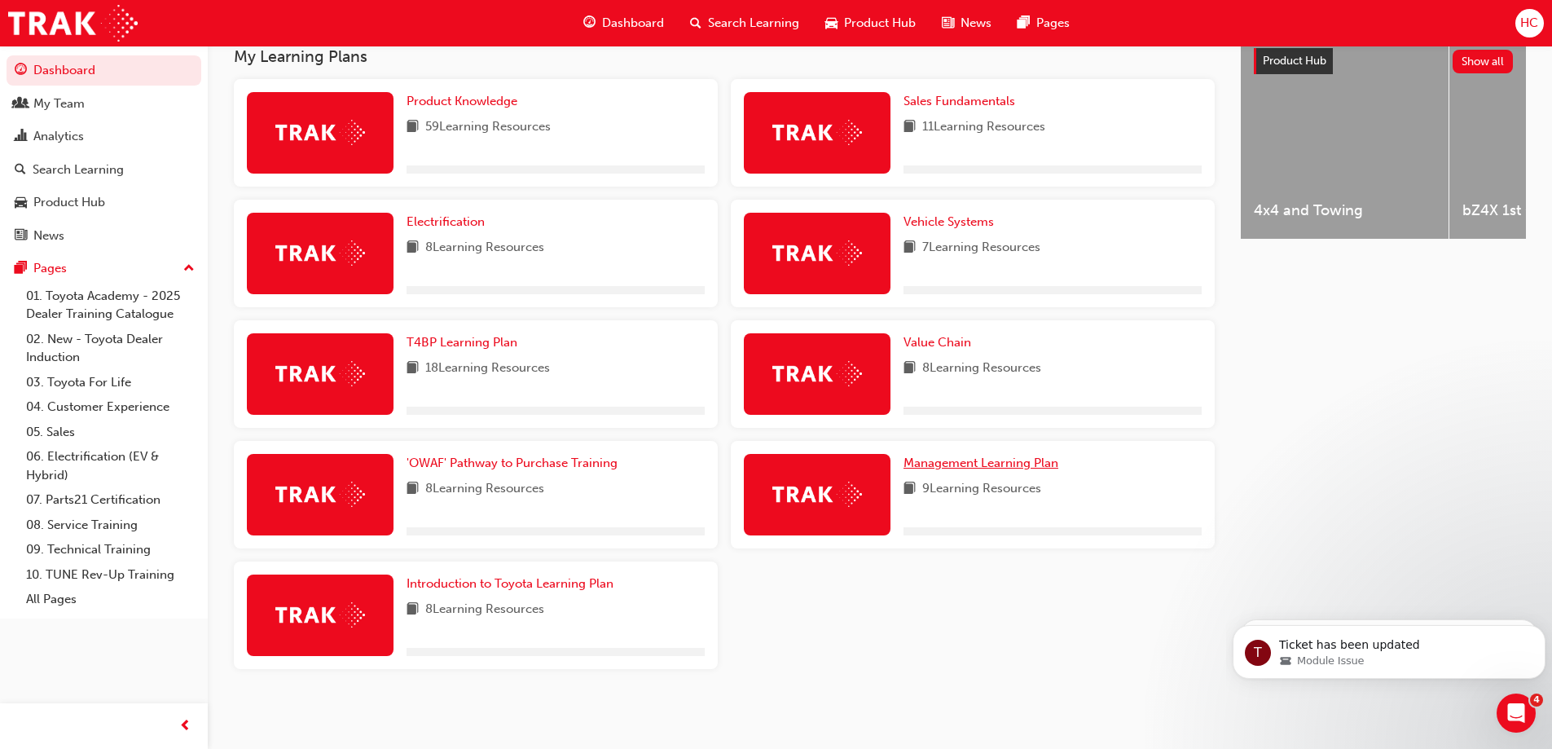
click at [967, 463] on span "Management Learning Plan" at bounding box center [980, 462] width 155 height 15
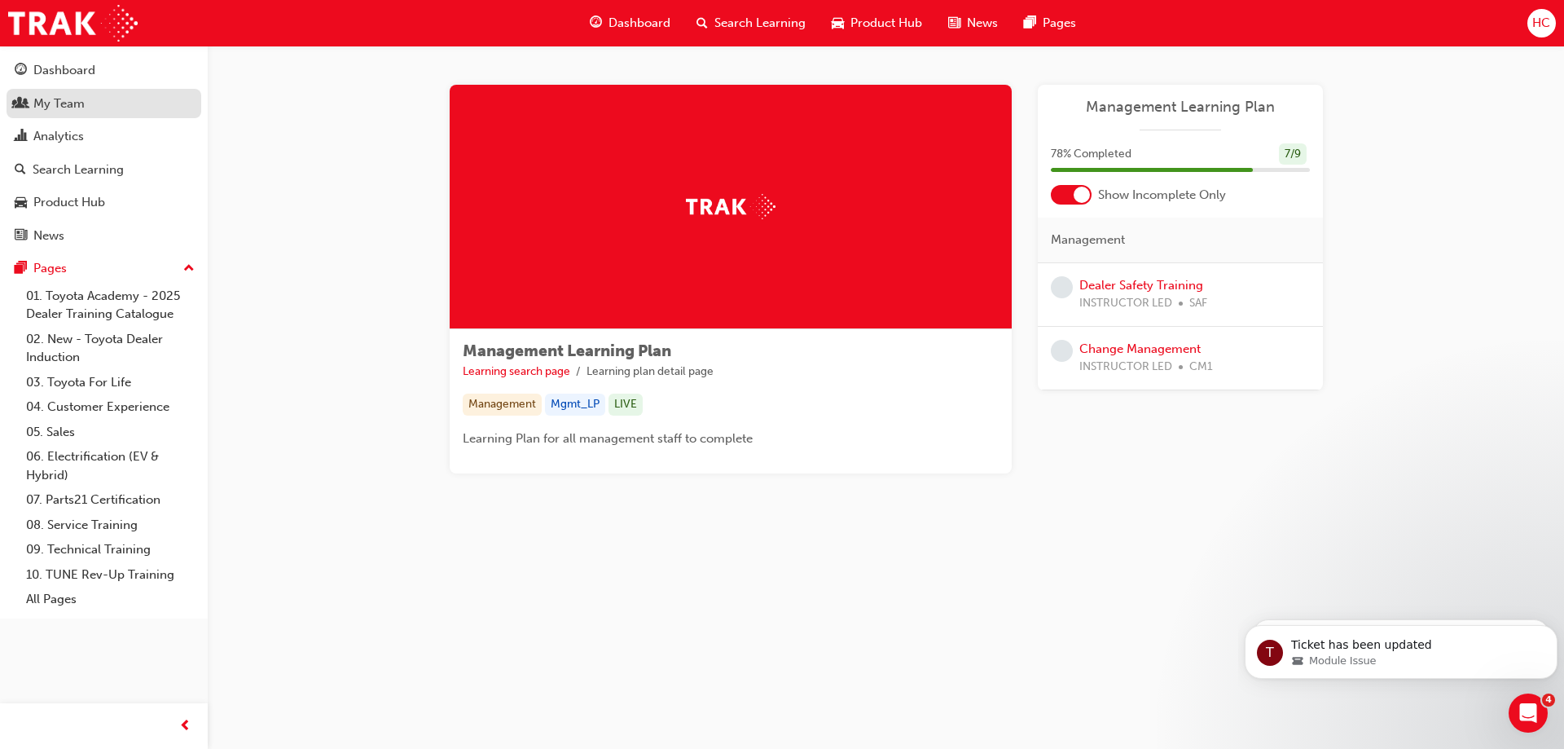
click at [59, 106] on div "My Team" at bounding box center [58, 104] width 51 height 19
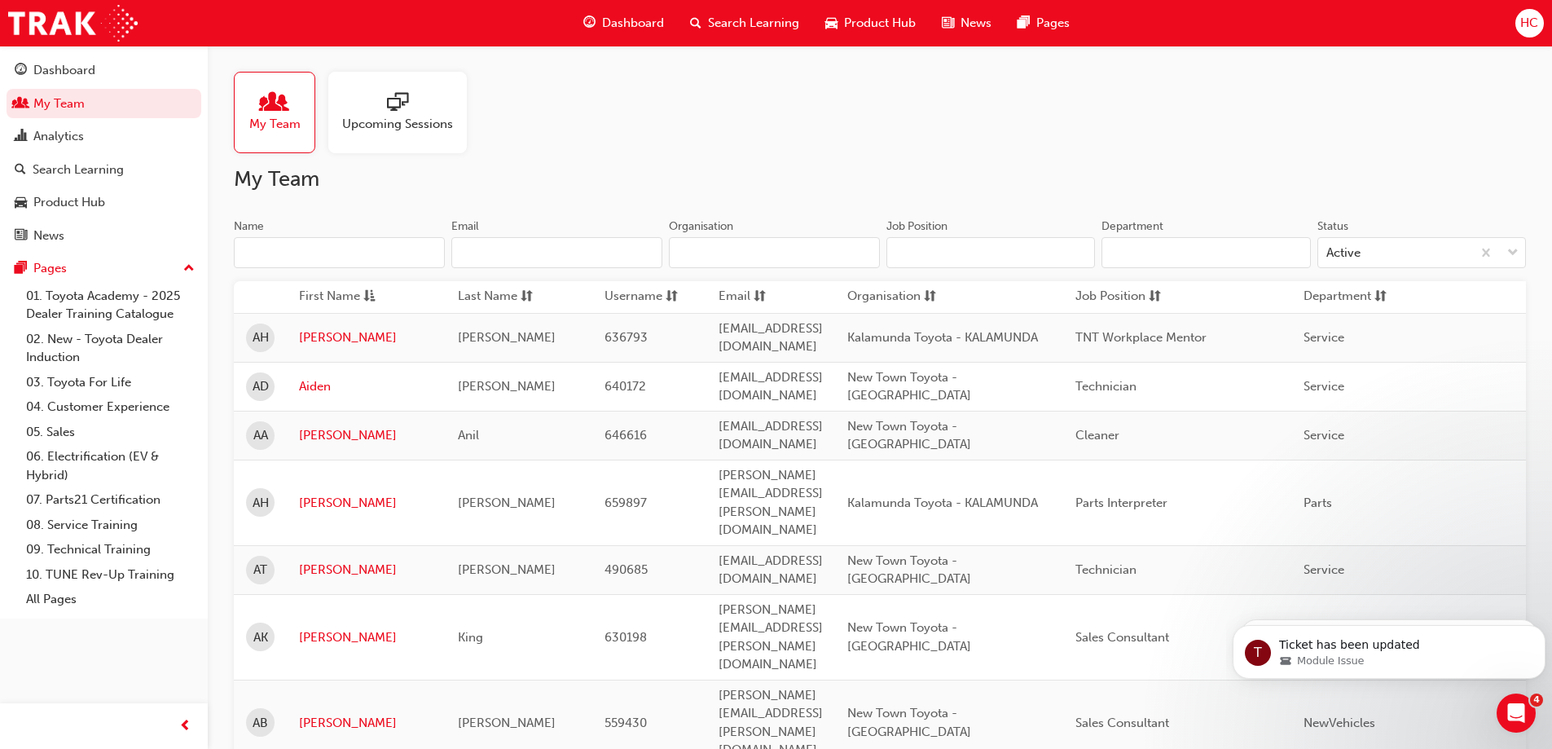
click at [314, 262] on input "Name" at bounding box center [339, 252] width 211 height 31
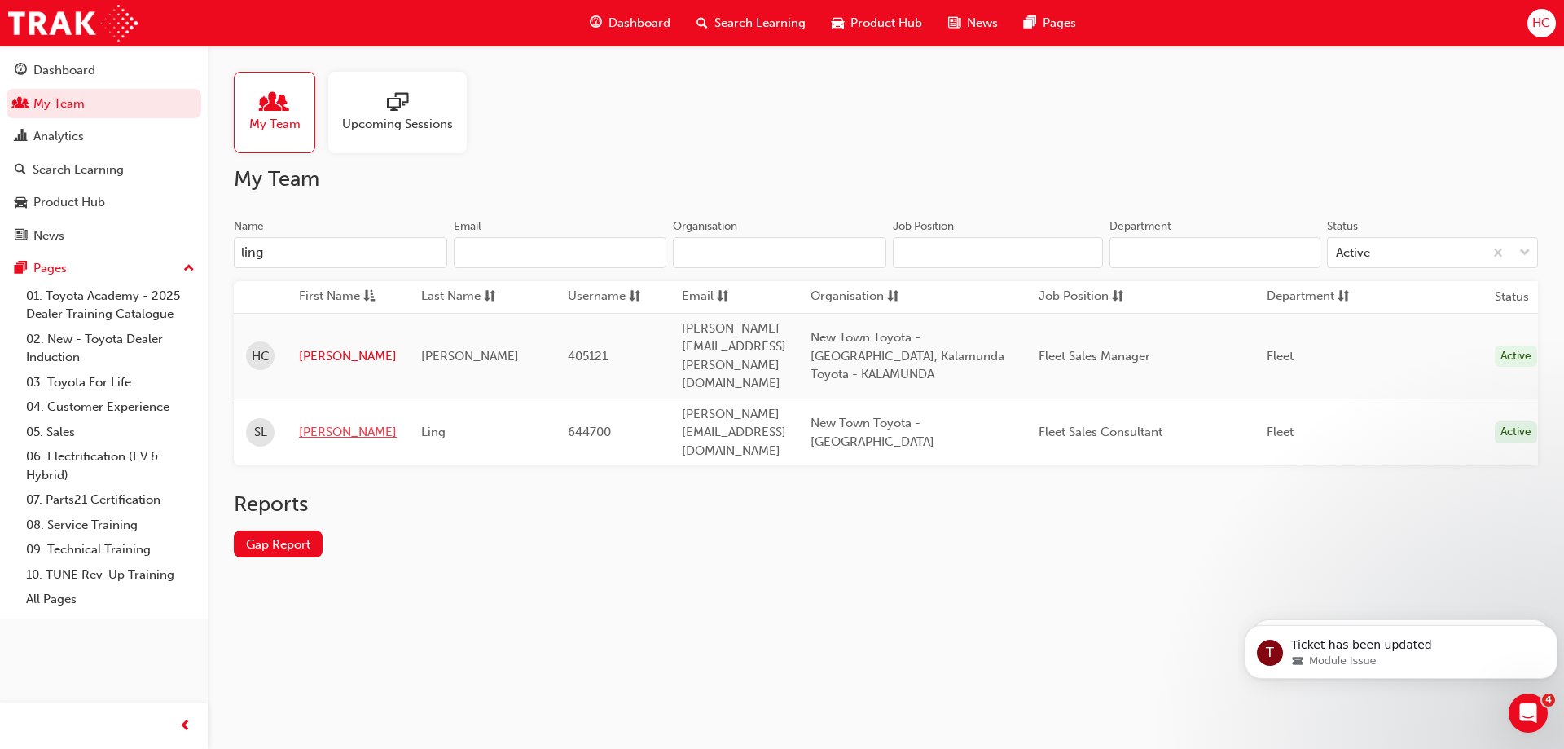
type input "ling"
click at [317, 423] on link "[PERSON_NAME]" at bounding box center [348, 432] width 98 height 19
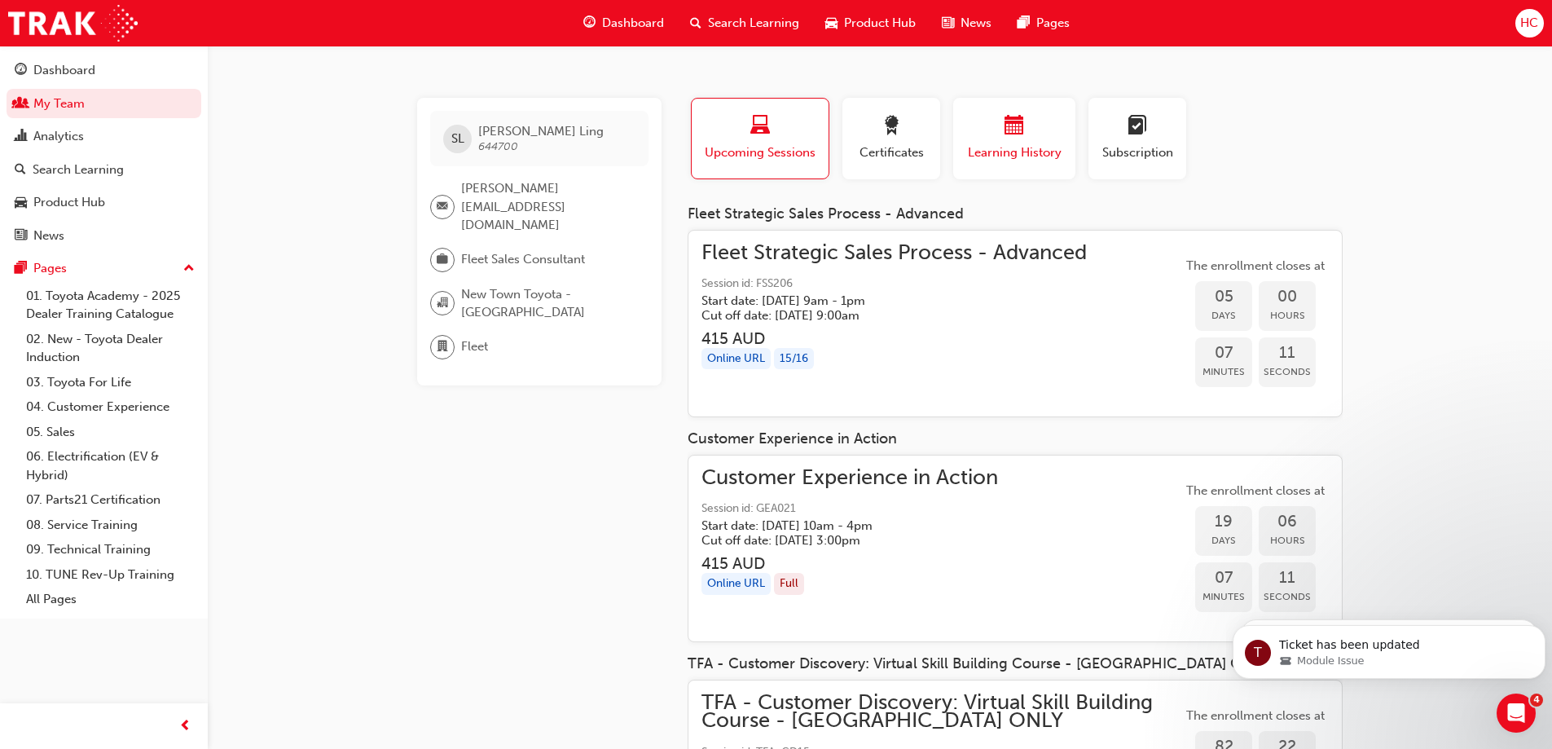
click at [1017, 146] on span "Learning History" at bounding box center [1014, 152] width 98 height 19
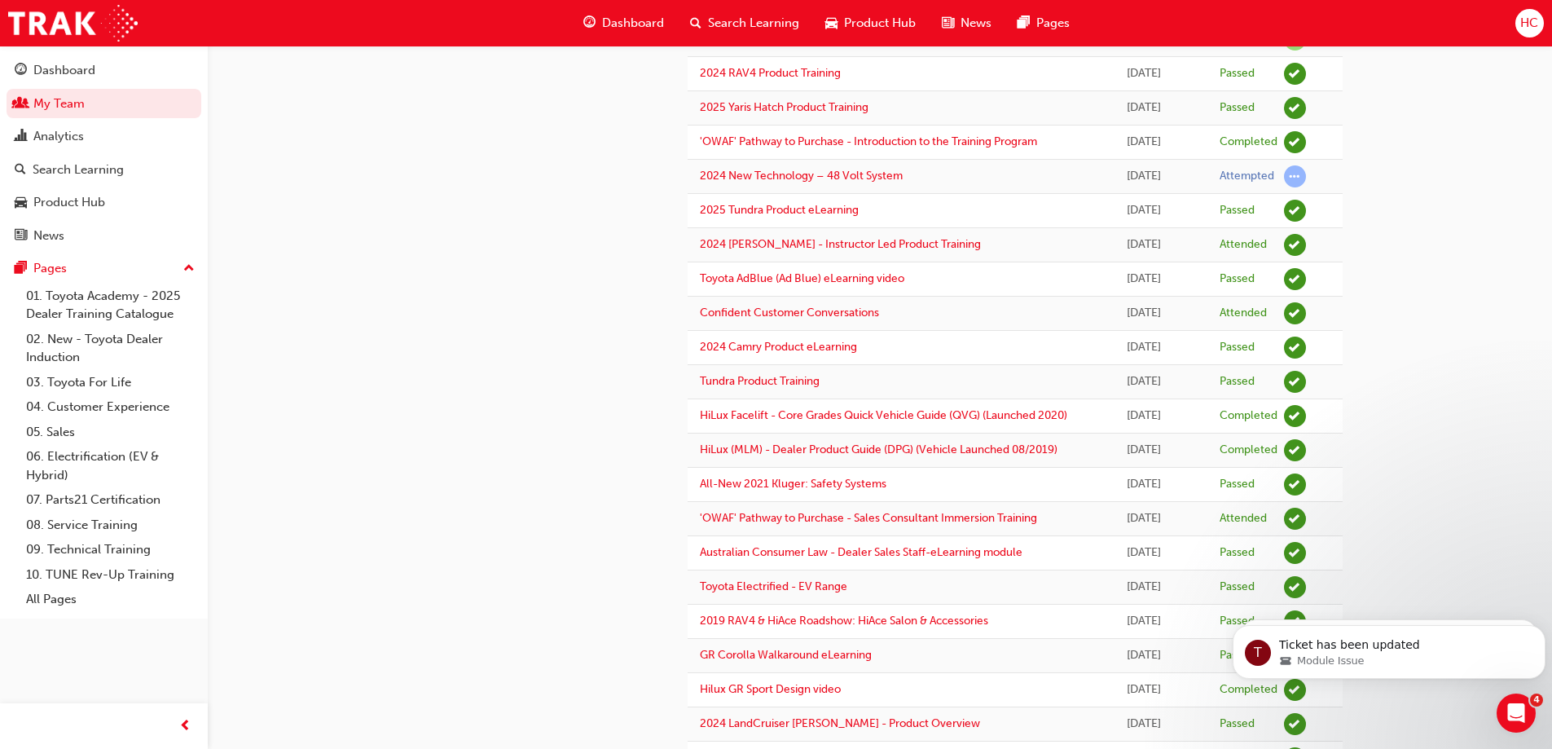
scroll to position [1291, 0]
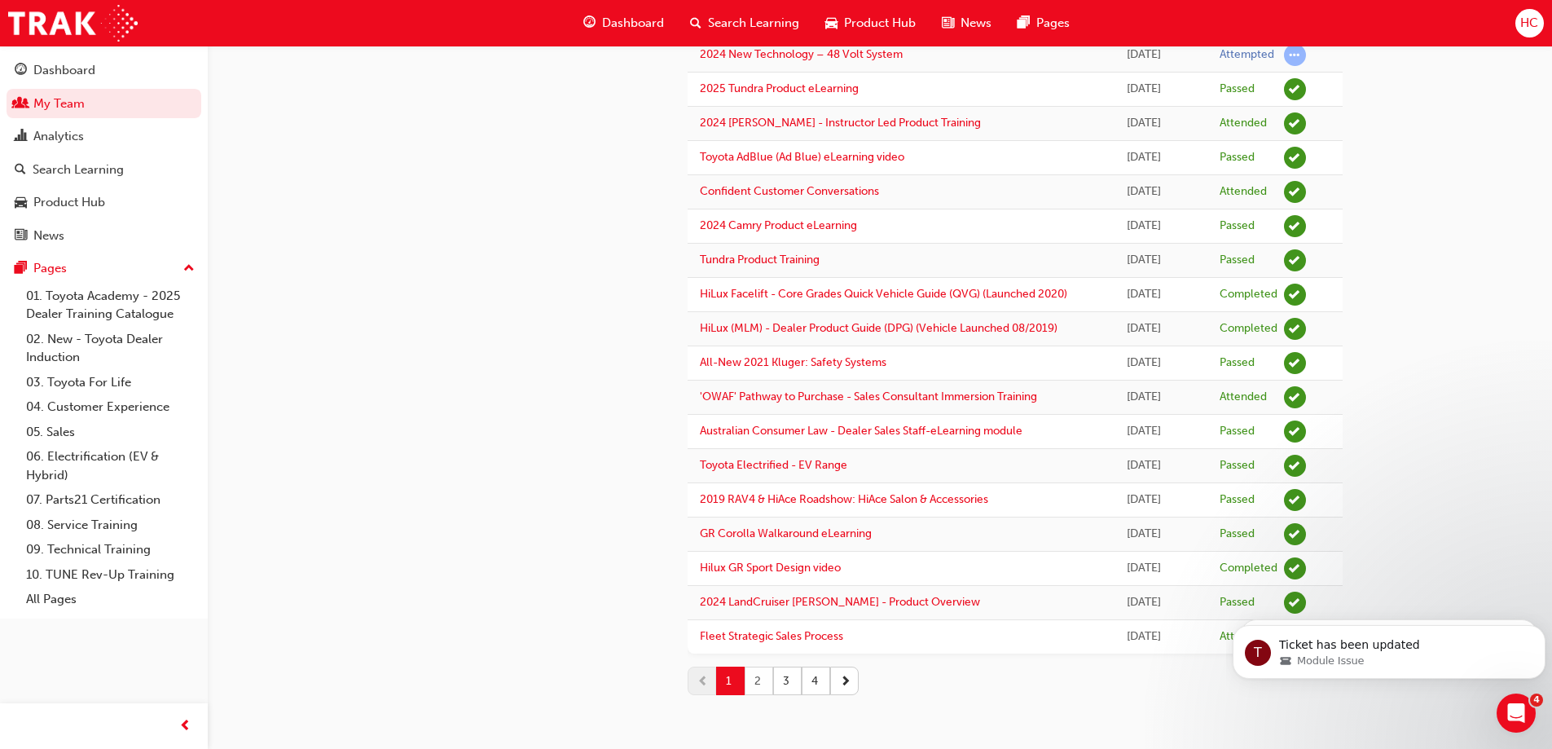
click at [764, 680] on button "2" at bounding box center [759, 680] width 29 height 29
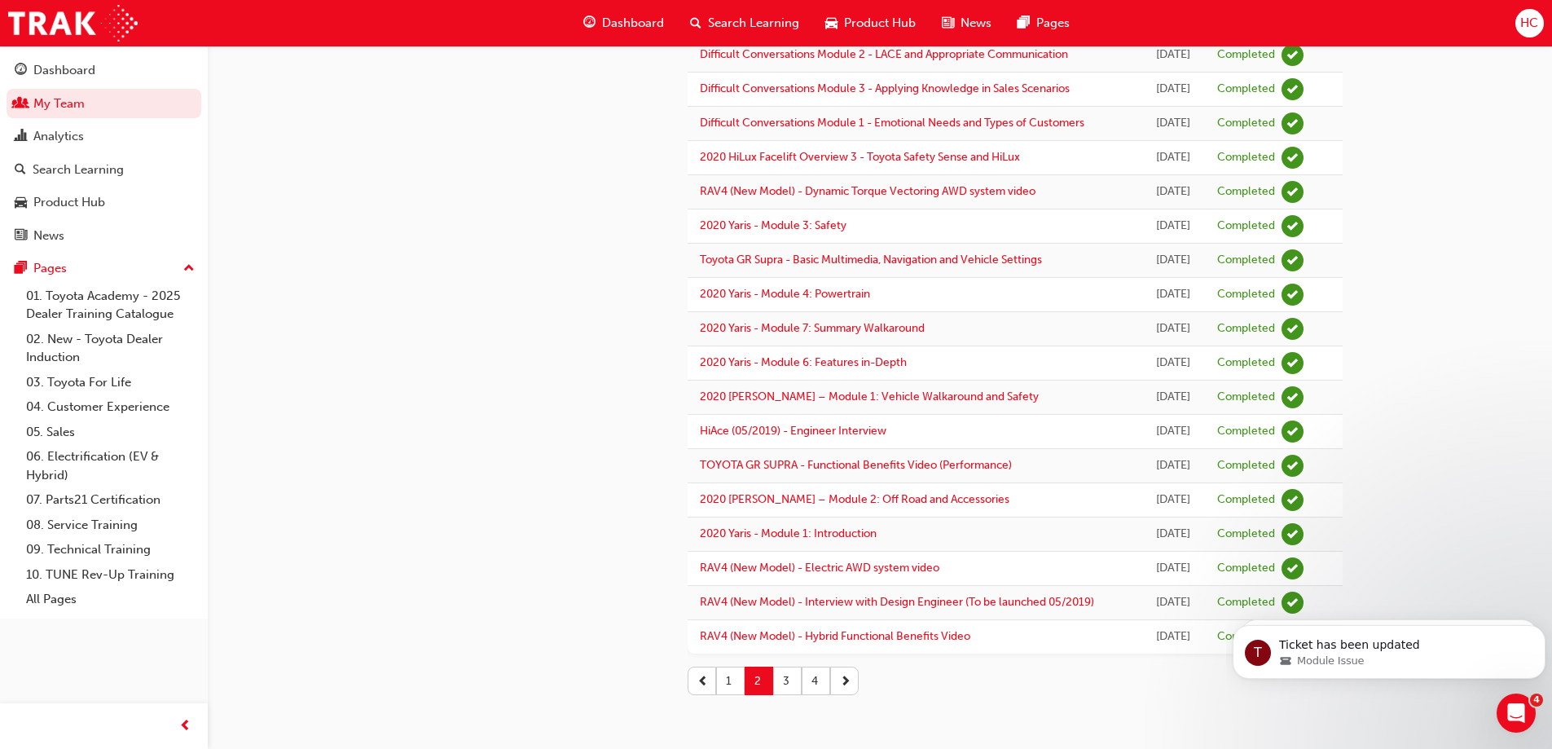
scroll to position [1570, 0]
click at [792, 682] on button "3" at bounding box center [787, 680] width 29 height 29
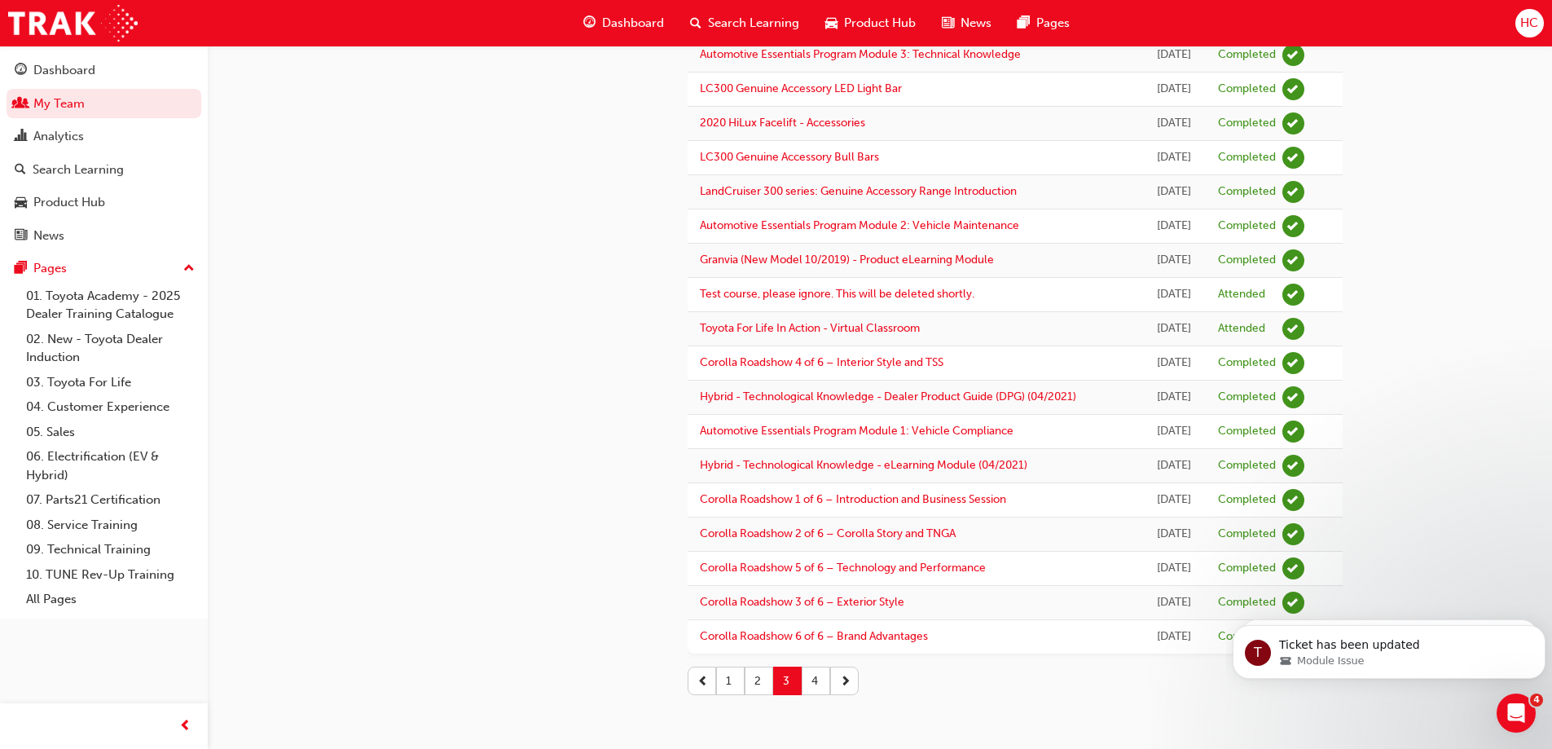
scroll to position [1599, 0]
click at [820, 679] on button "4" at bounding box center [816, 680] width 29 height 29
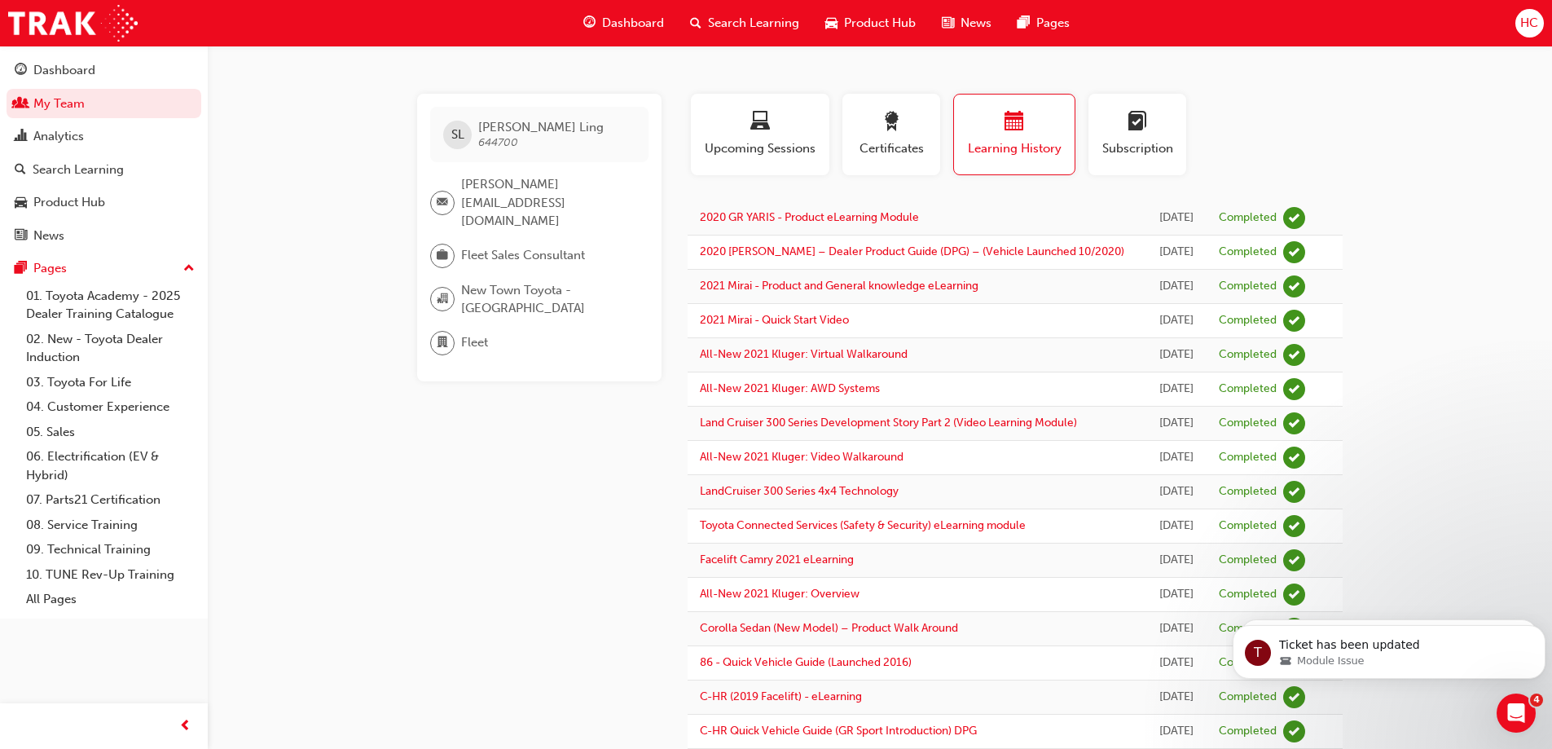
scroll to position [0, 0]
